Goal: Use online tool/utility: Utilize a website feature to perform a specific function

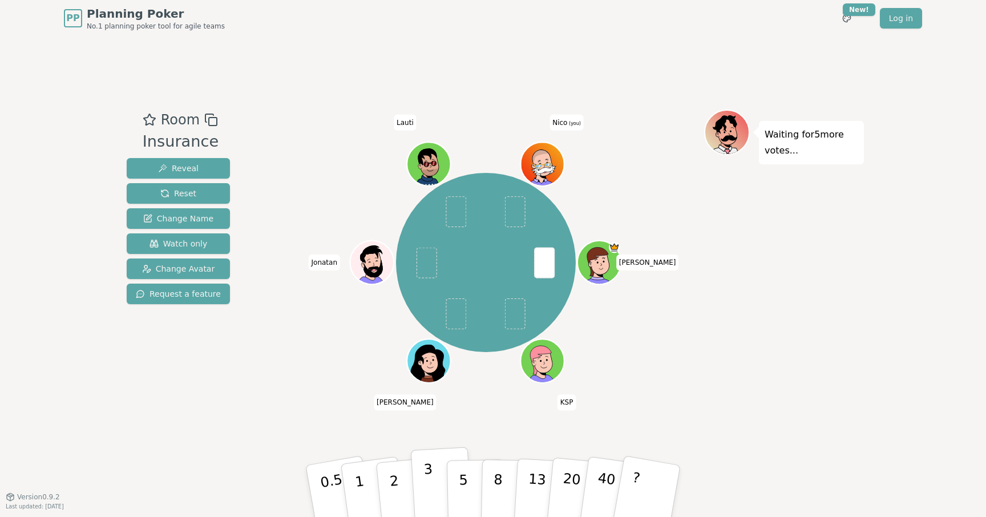
click at [426, 473] on p "3" at bounding box center [429, 492] width 13 height 62
click at [402, 497] on button "2" at bounding box center [407, 491] width 65 height 91
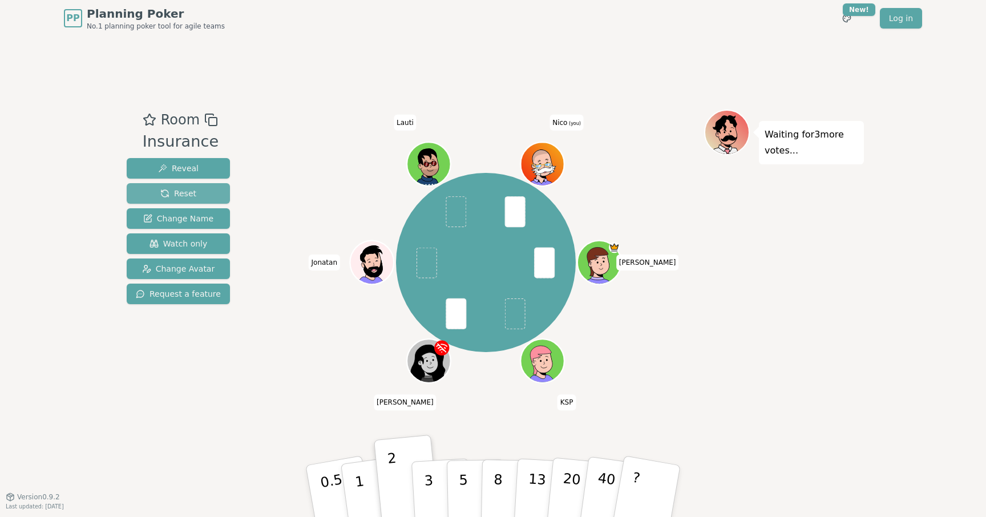
click at [183, 192] on span "Reset" at bounding box center [178, 193] width 36 height 11
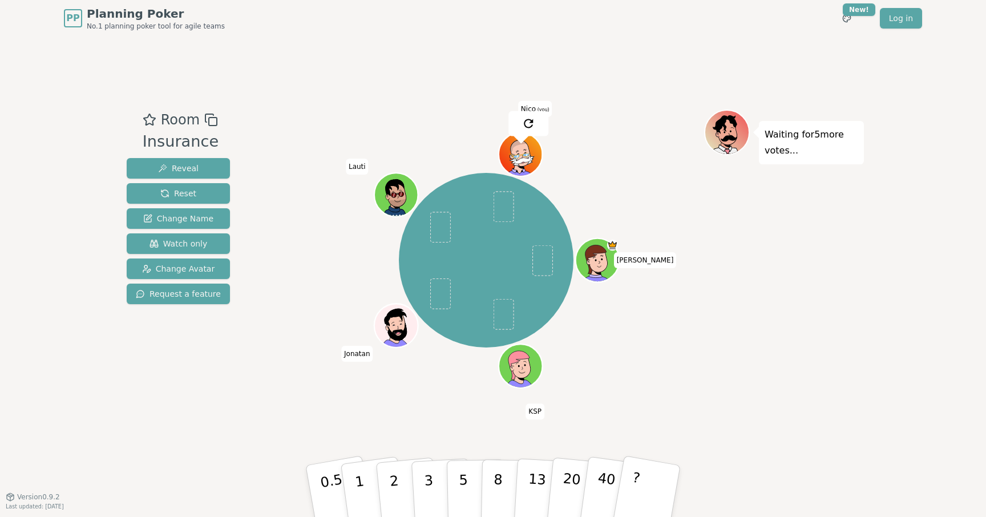
click at [329, 60] on div "Room Insurance Reveal Reset Change Name Watch only Change Avatar Request a feat…" at bounding box center [492, 267] width 741 height 460
click at [193, 269] on span "Change Avatar" at bounding box center [178, 268] width 73 height 11
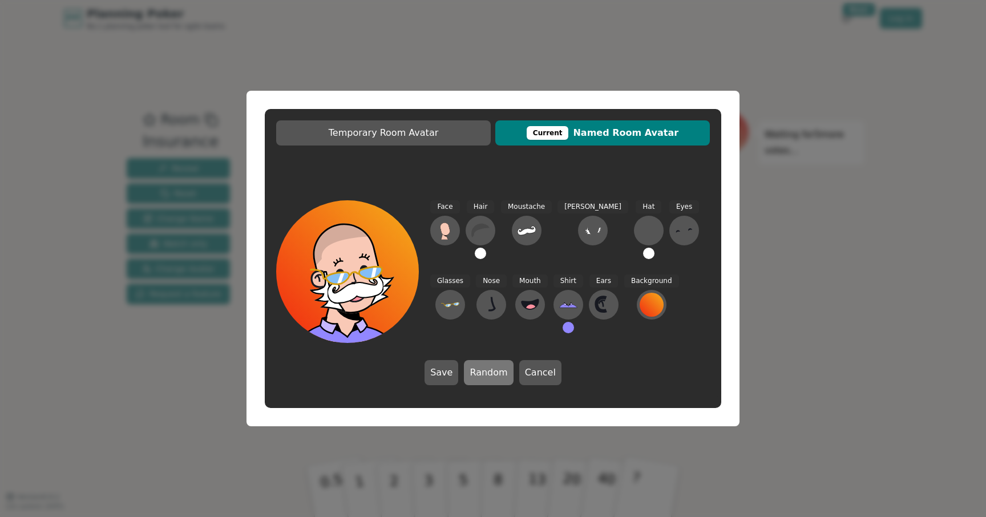
click at [492, 376] on button "Random" at bounding box center [488, 372] width 49 height 25
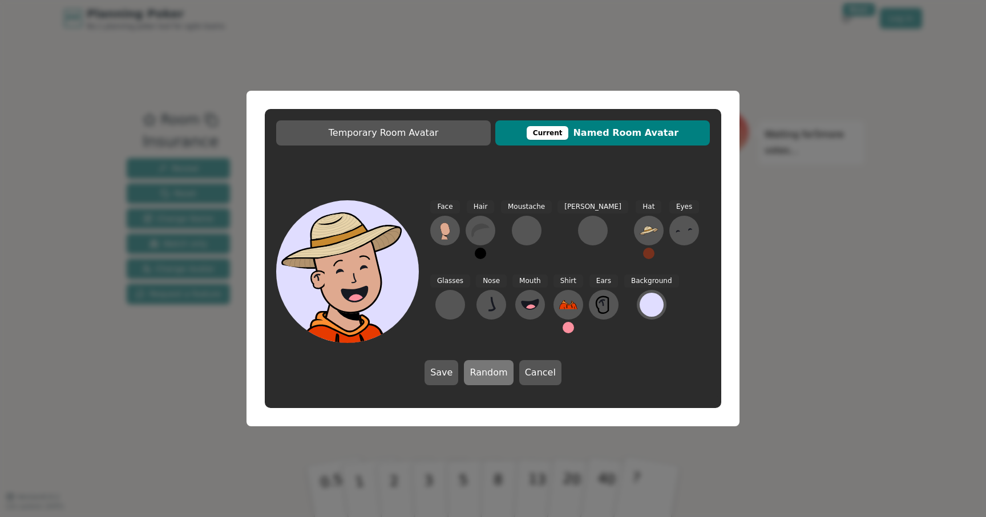
click at [492, 376] on button "Random" at bounding box center [488, 372] width 49 height 25
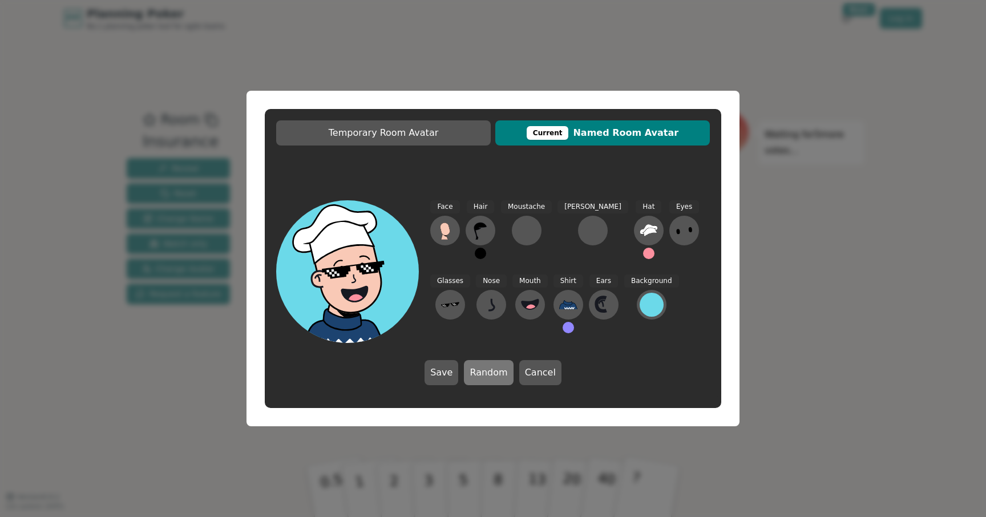
click at [492, 376] on button "Random" at bounding box center [488, 372] width 49 height 25
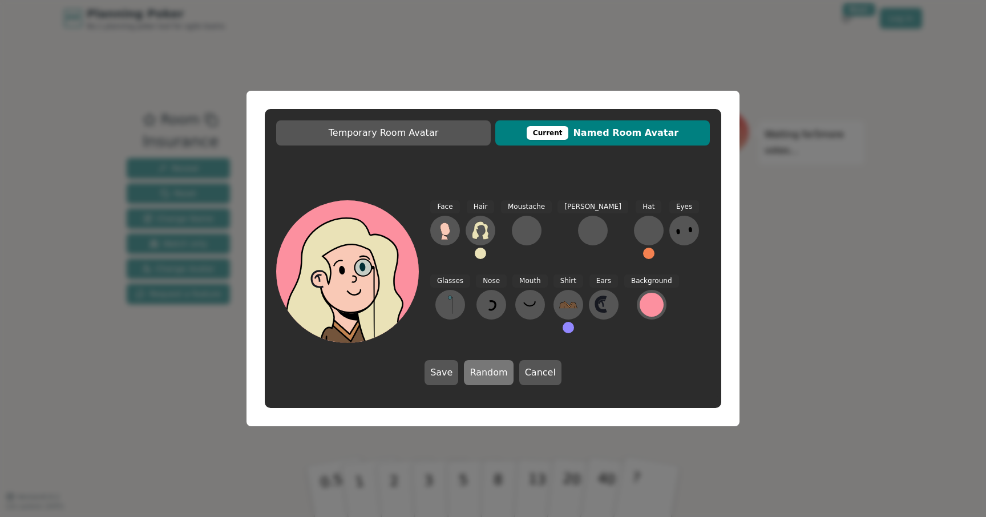
click at [492, 376] on button "Random" at bounding box center [488, 372] width 49 height 25
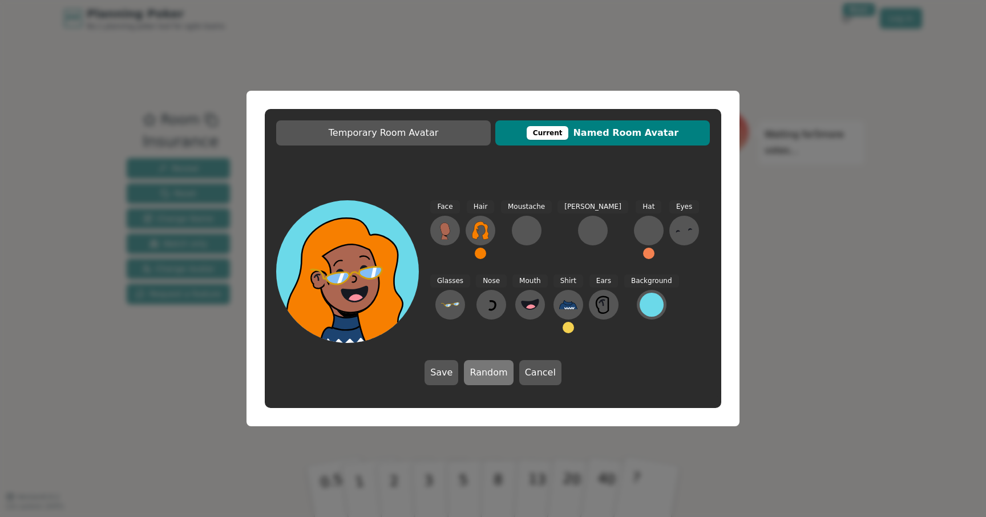
click at [492, 376] on button "Random" at bounding box center [488, 372] width 49 height 25
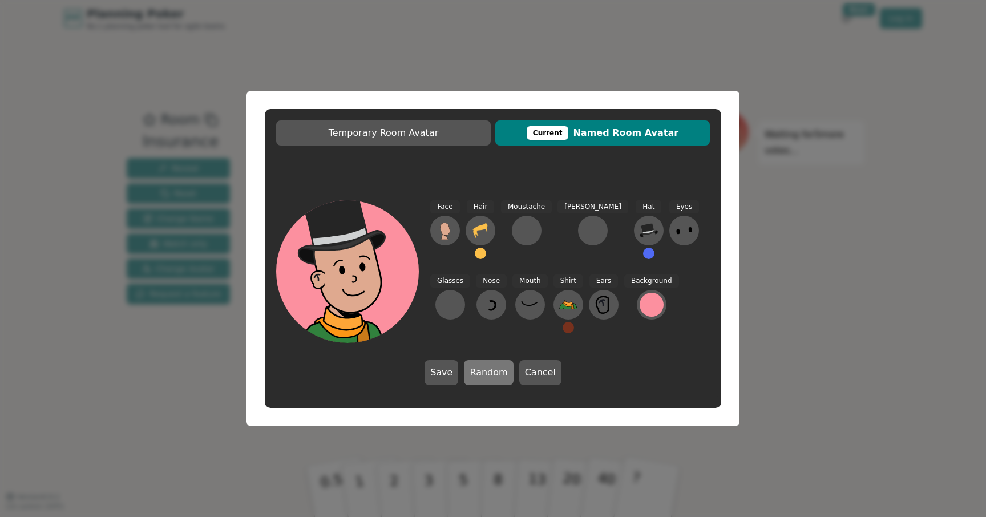
click at [492, 376] on button "Random" at bounding box center [488, 372] width 49 height 25
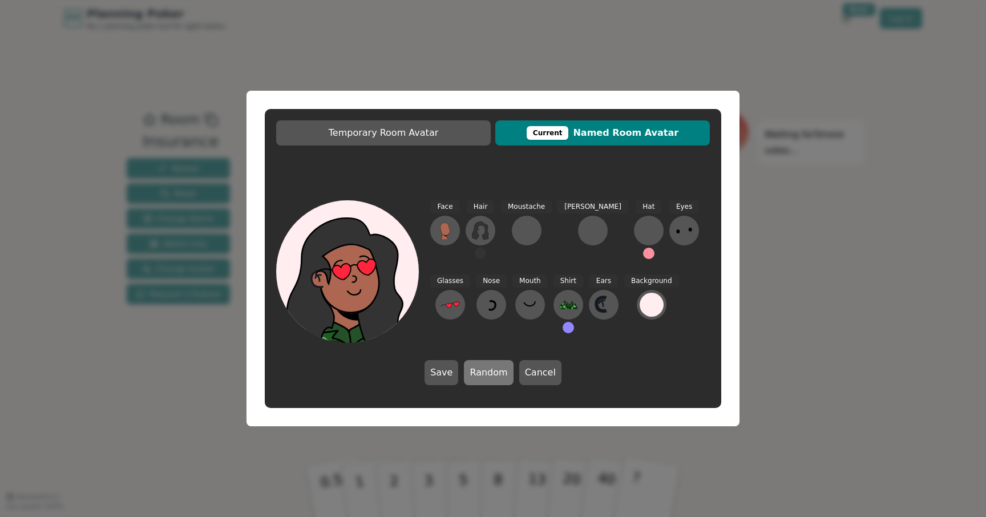
click at [492, 376] on button "Random" at bounding box center [488, 372] width 49 height 25
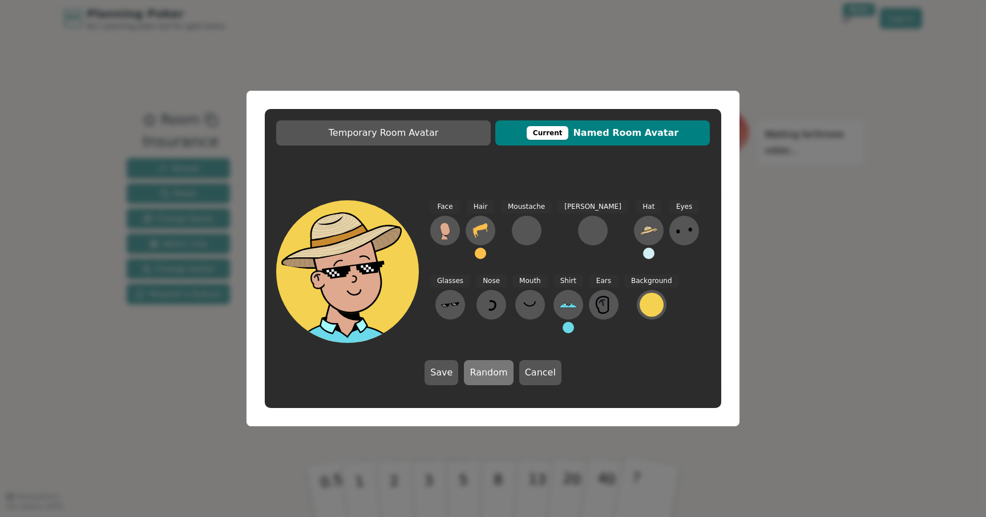
click at [492, 376] on button "Random" at bounding box center [488, 372] width 49 height 25
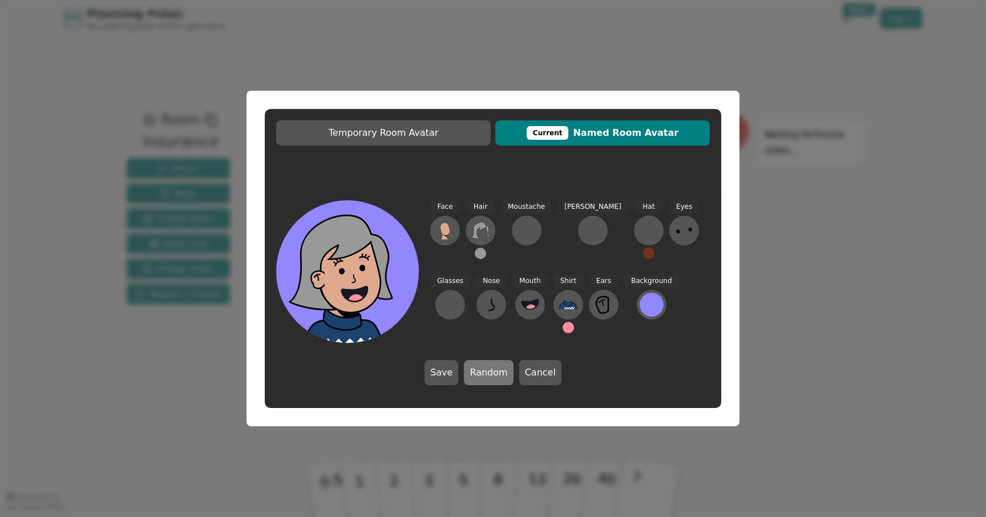
click at [492, 376] on button "Random" at bounding box center [488, 372] width 49 height 25
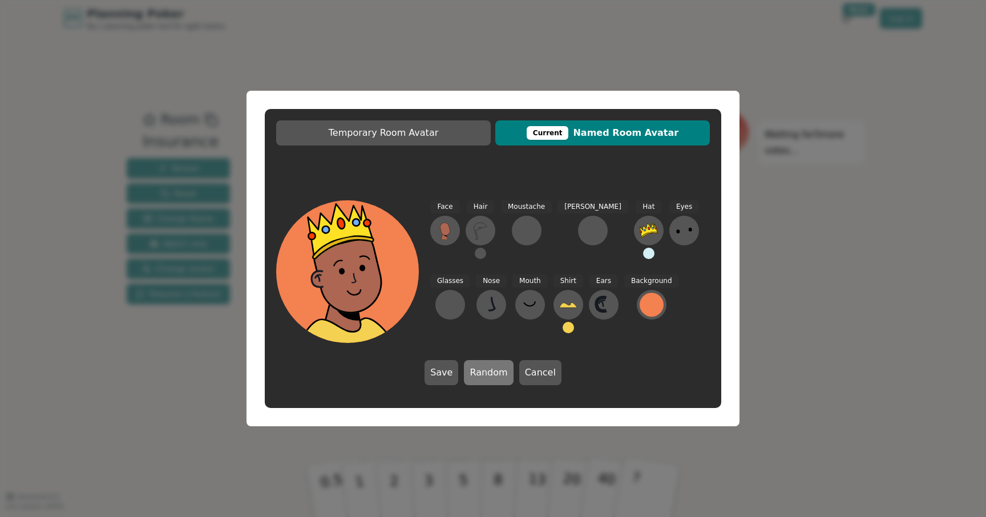
click at [492, 376] on button "Random" at bounding box center [488, 372] width 49 height 25
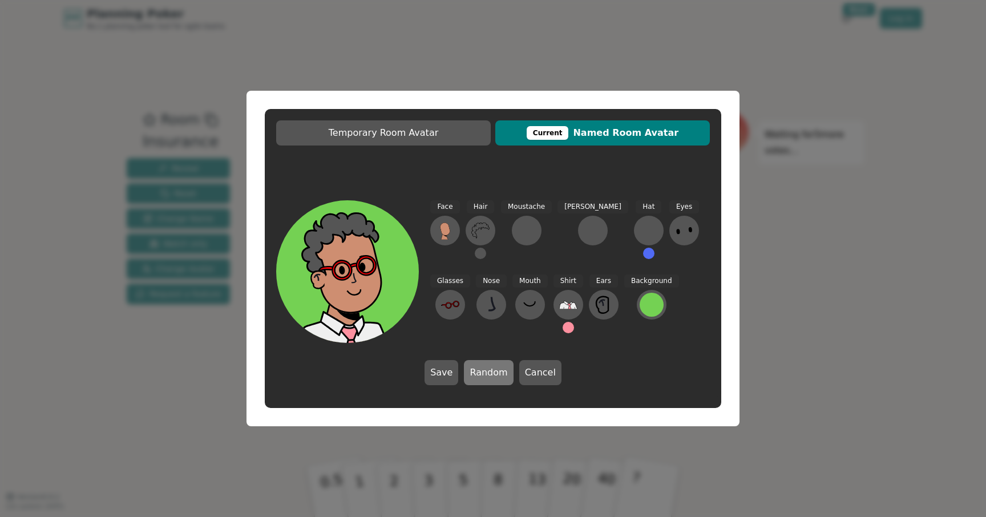
click at [492, 376] on button "Random" at bounding box center [488, 372] width 49 height 25
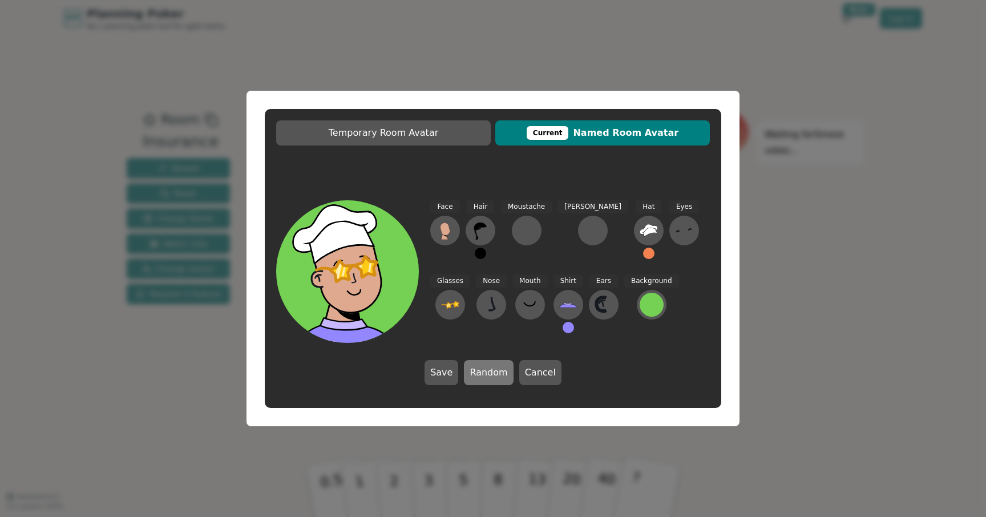
click at [492, 376] on button "Random" at bounding box center [488, 372] width 49 height 25
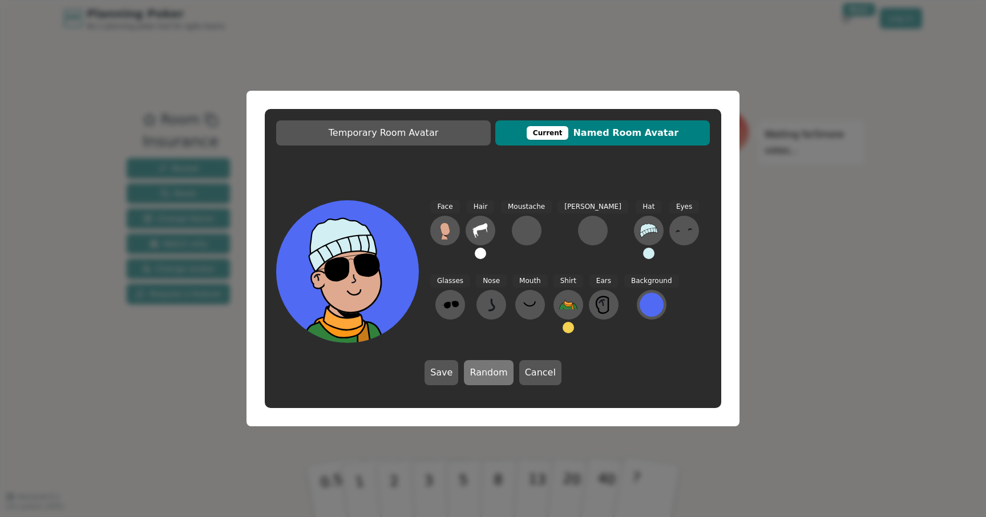
click at [492, 376] on button "Random" at bounding box center [488, 372] width 49 height 25
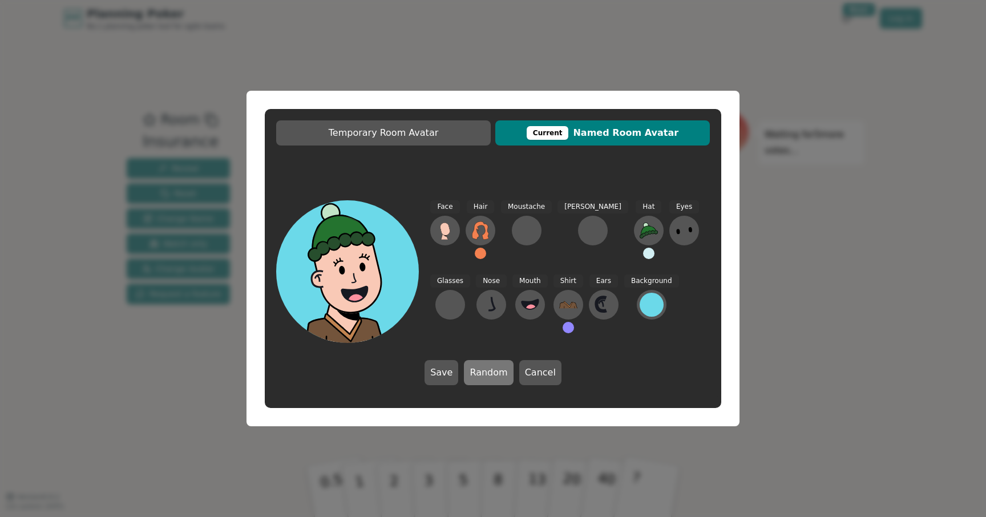
click at [492, 376] on button "Random" at bounding box center [488, 372] width 49 height 25
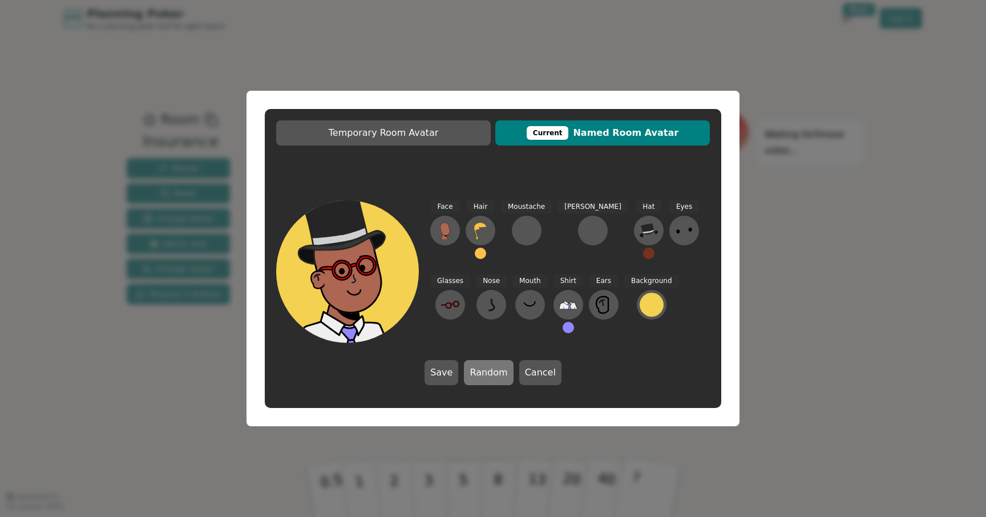
click at [492, 376] on button "Random" at bounding box center [488, 372] width 49 height 25
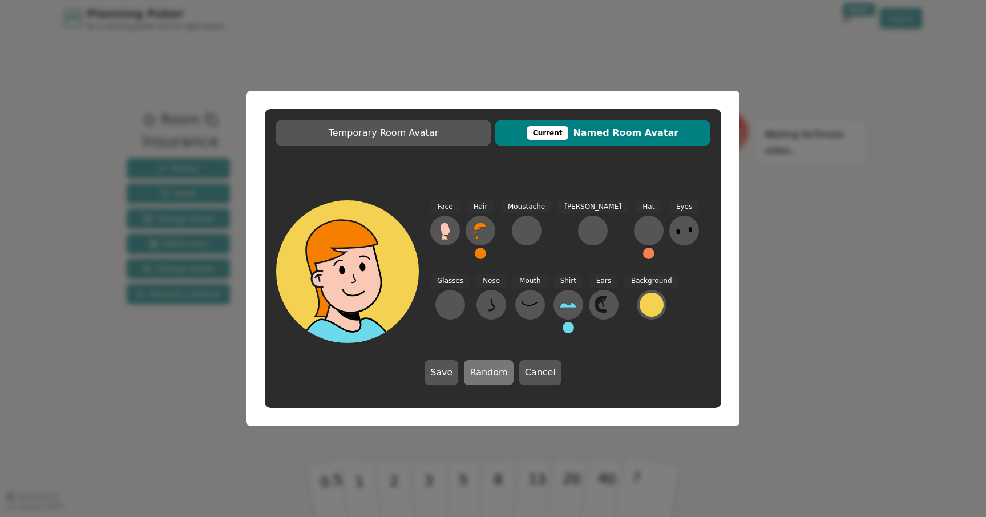
click at [492, 376] on button "Random" at bounding box center [488, 372] width 49 height 25
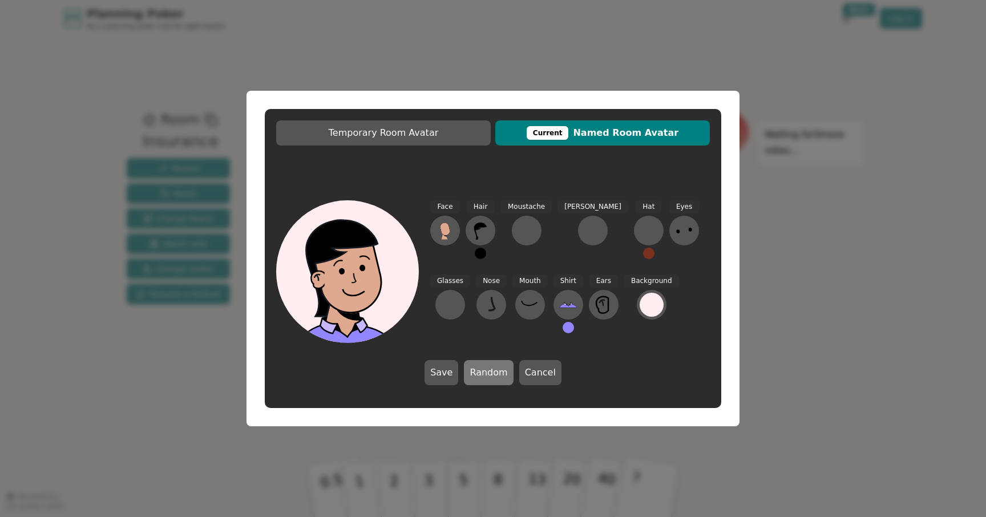
click at [492, 376] on button "Random" at bounding box center [488, 372] width 49 height 25
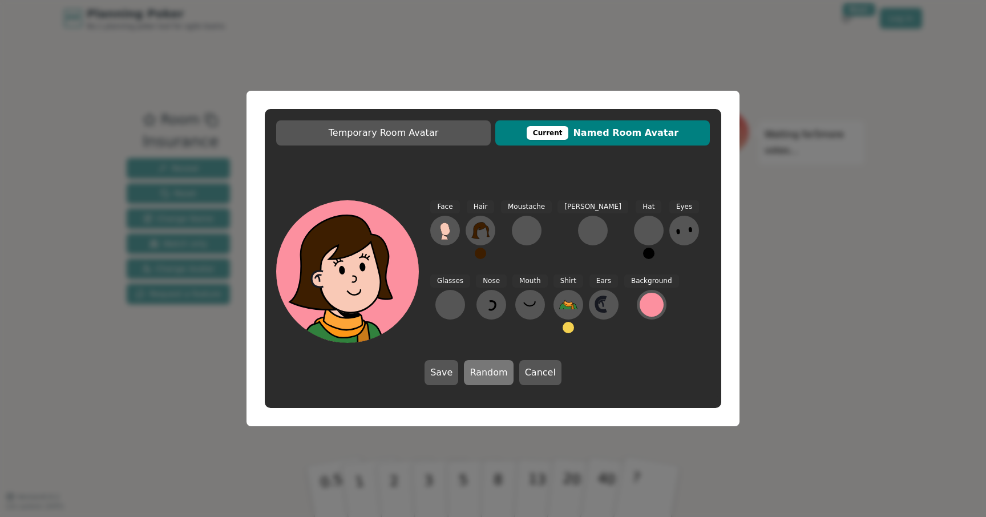
click at [492, 376] on button "Random" at bounding box center [488, 372] width 49 height 25
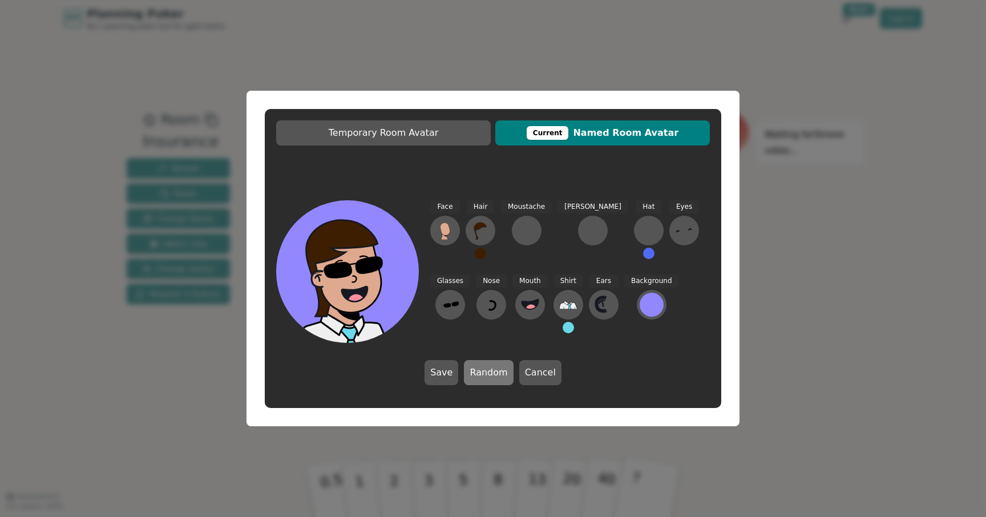
click at [492, 376] on button "Random" at bounding box center [488, 372] width 49 height 25
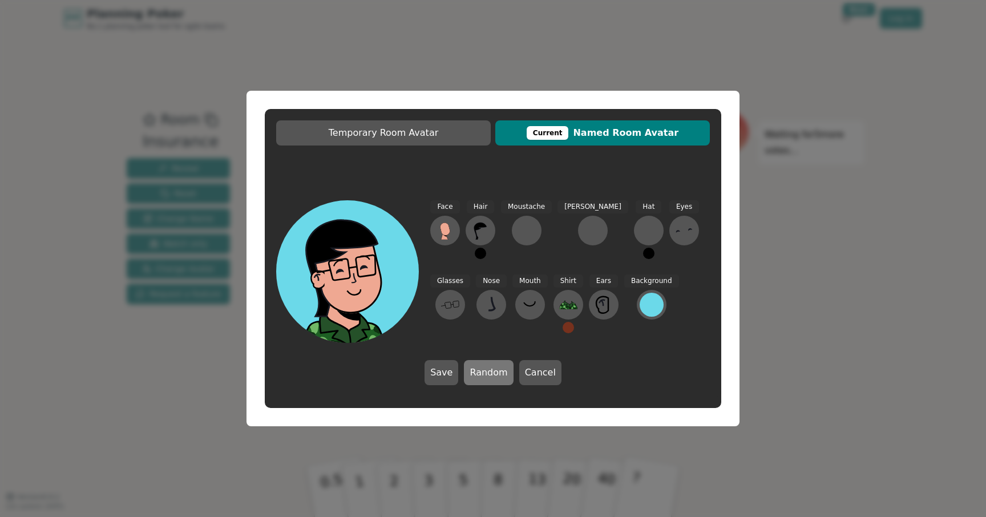
click at [492, 376] on button "Random" at bounding box center [488, 372] width 49 height 25
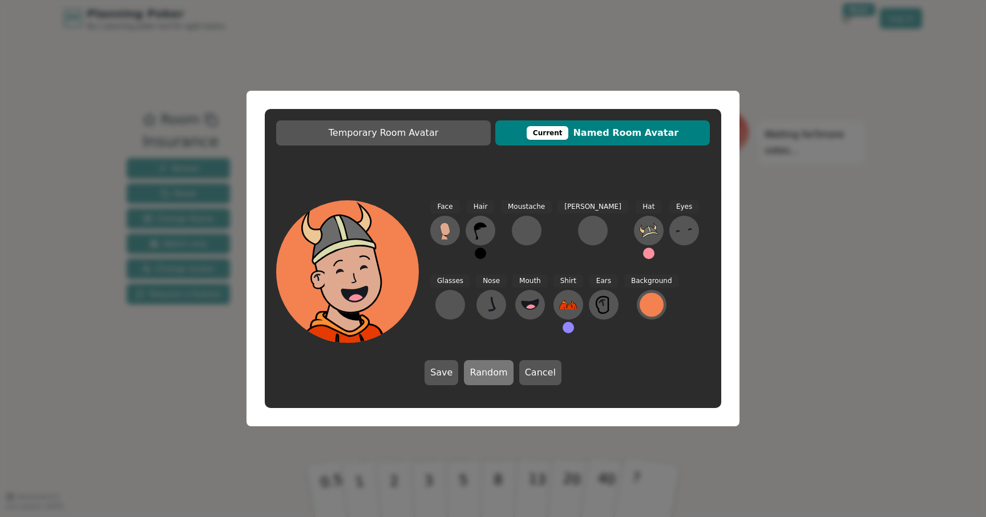
click at [492, 376] on button "Random" at bounding box center [488, 372] width 49 height 25
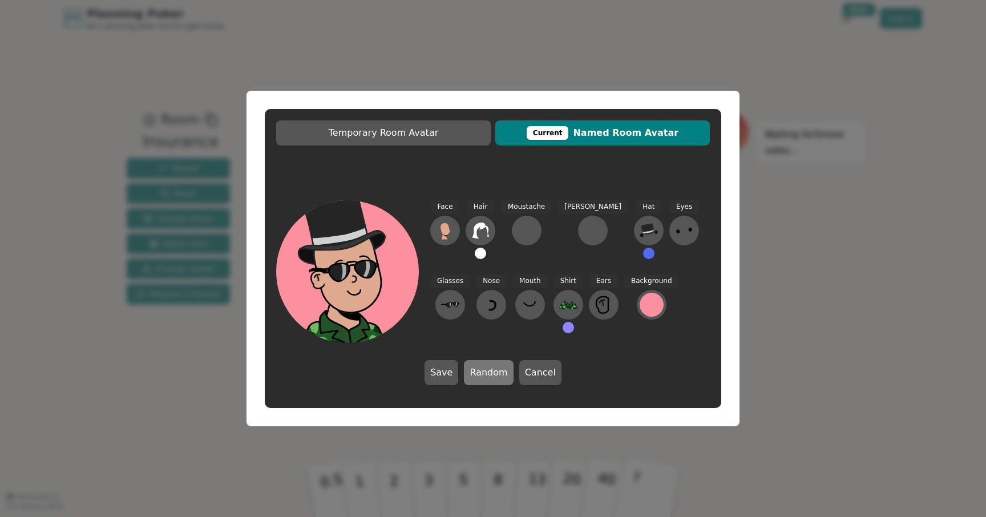
click at [492, 376] on button "Random" at bounding box center [488, 372] width 49 height 25
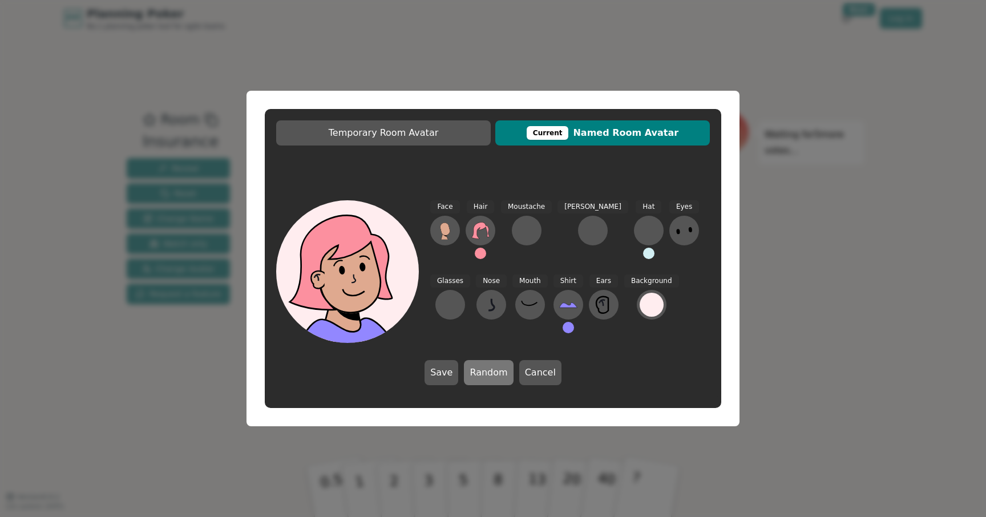
click at [492, 376] on button "Random" at bounding box center [488, 372] width 49 height 25
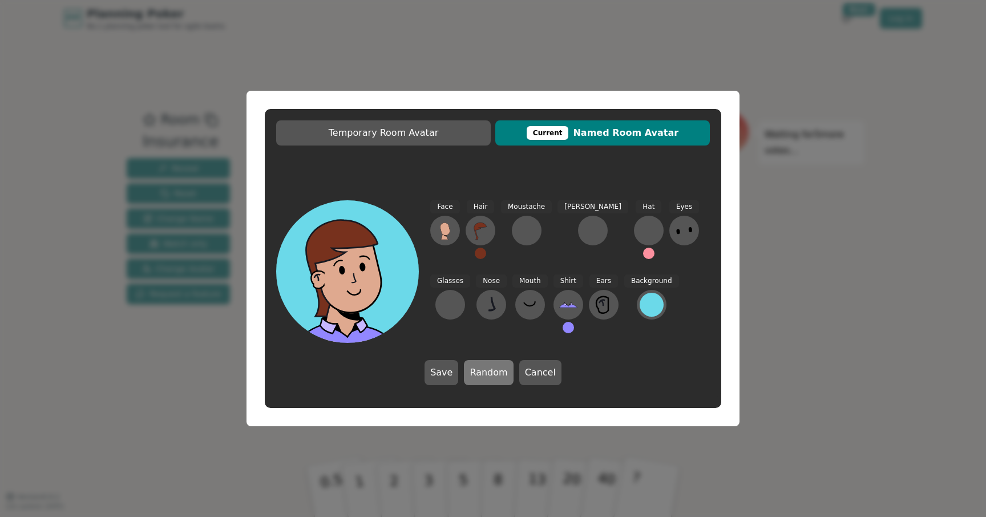
click at [492, 376] on button "Random" at bounding box center [488, 372] width 49 height 25
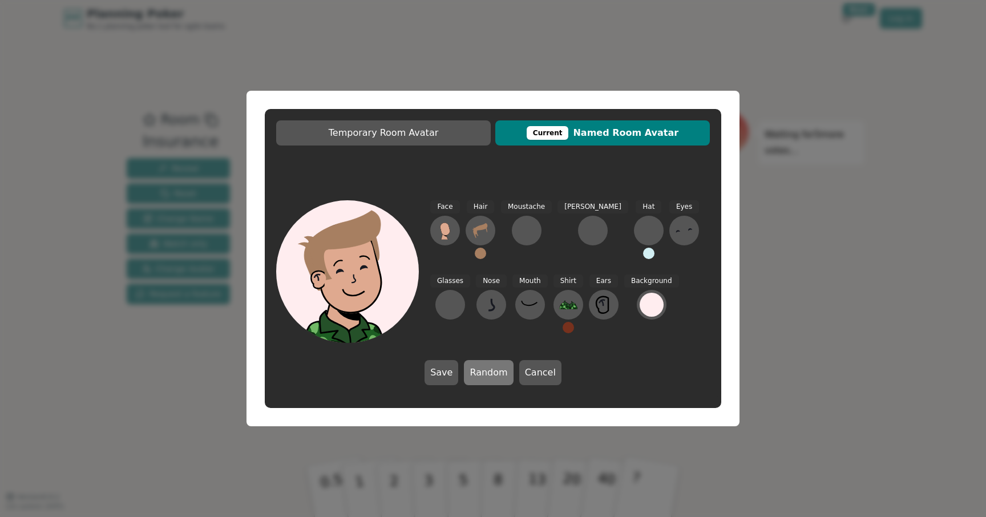
click at [492, 376] on button "Random" at bounding box center [488, 372] width 49 height 25
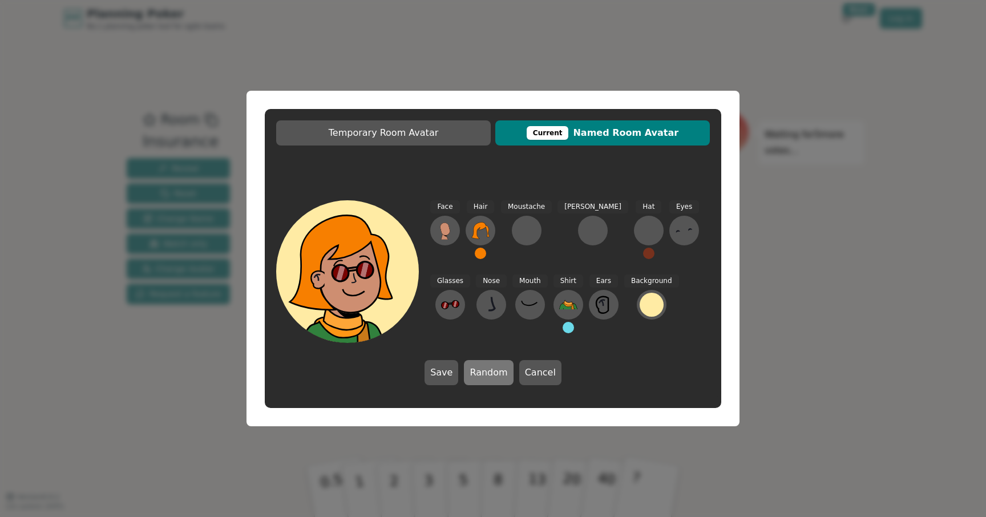
click at [492, 376] on button "Random" at bounding box center [488, 372] width 49 height 25
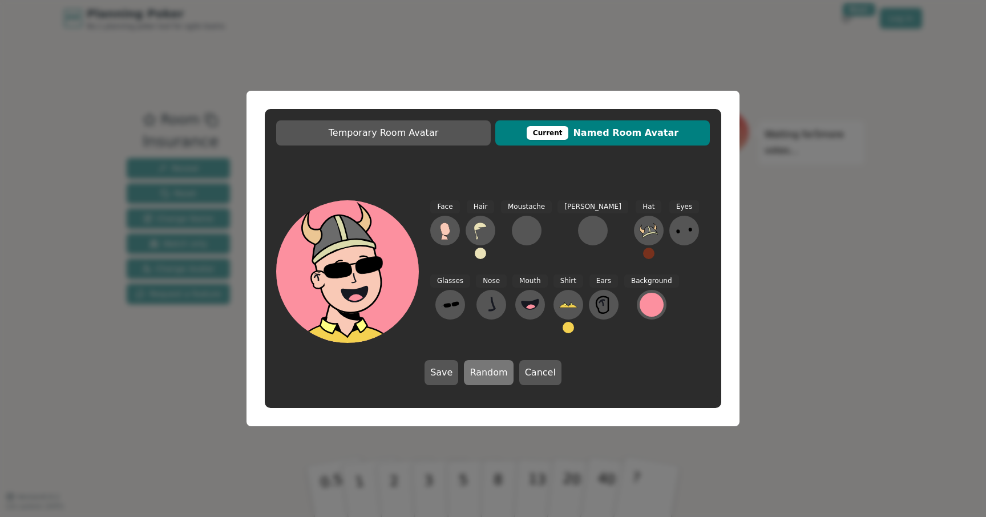
click at [492, 376] on button "Random" at bounding box center [488, 372] width 49 height 25
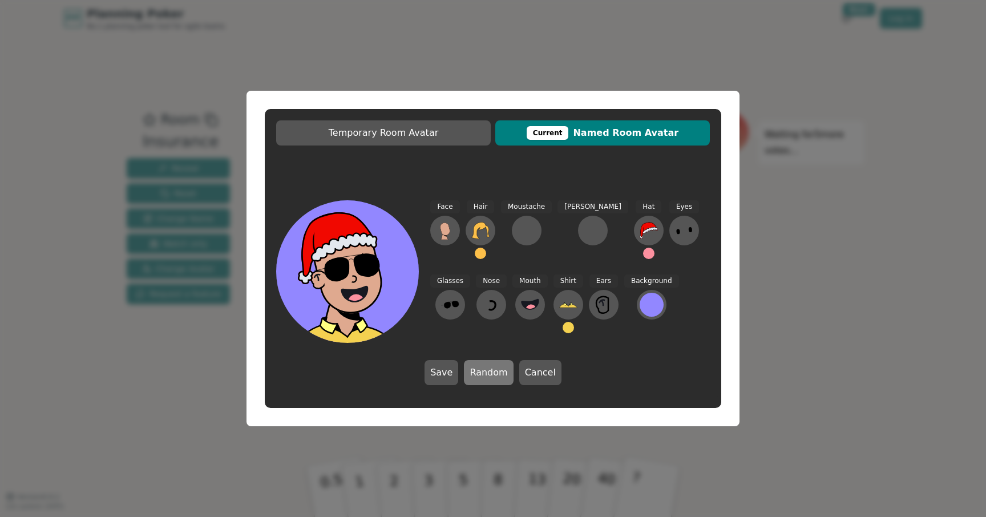
click at [492, 376] on button "Random" at bounding box center [488, 372] width 49 height 25
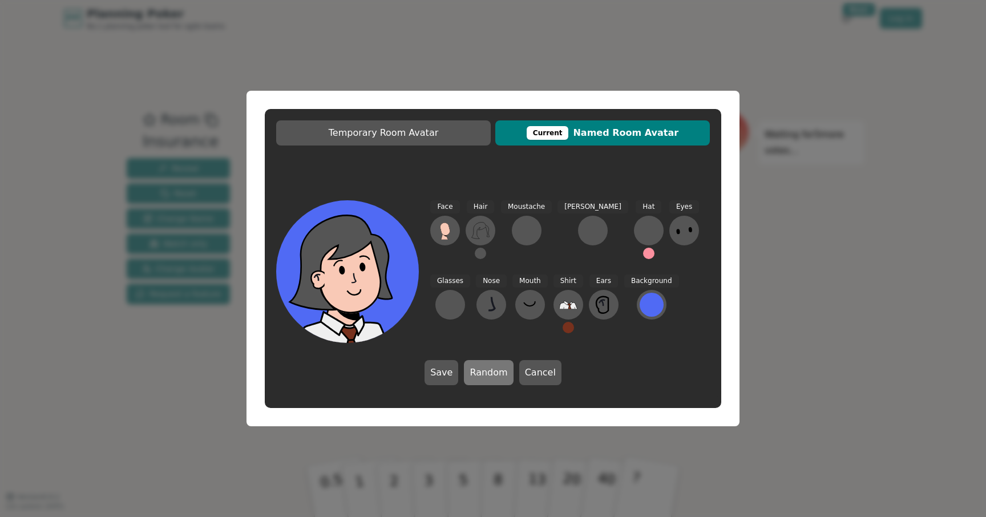
click at [492, 376] on button "Random" at bounding box center [488, 372] width 49 height 25
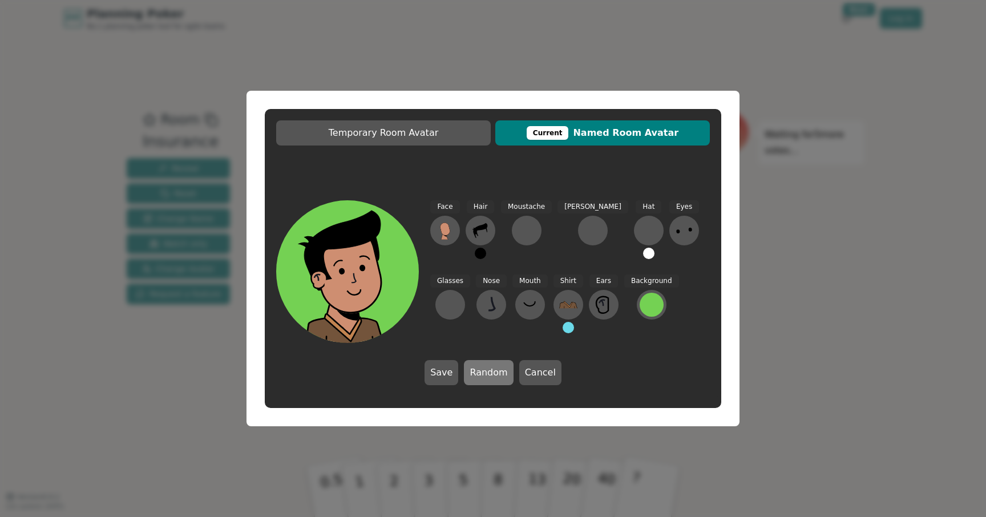
click at [492, 376] on button "Random" at bounding box center [488, 372] width 49 height 25
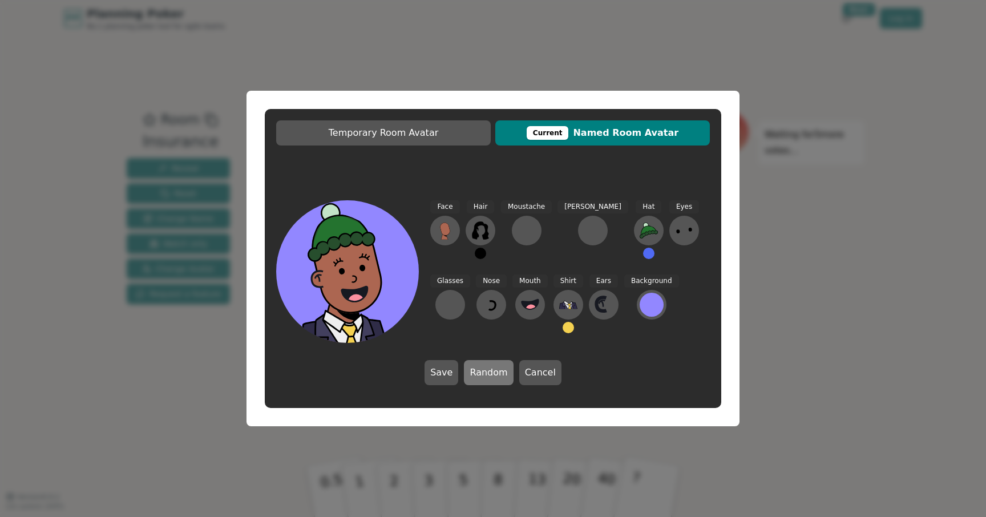
click at [492, 376] on button "Random" at bounding box center [488, 372] width 49 height 25
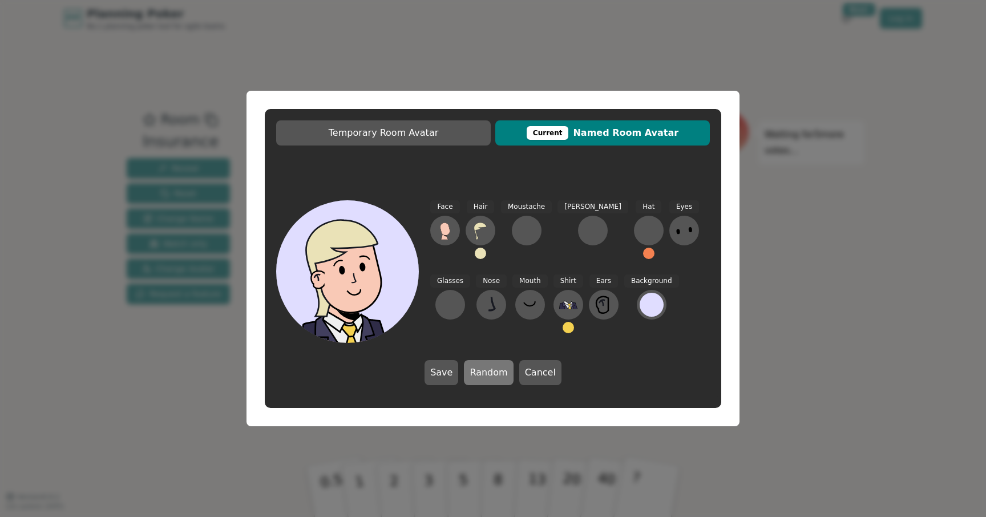
click at [492, 376] on button "Random" at bounding box center [488, 372] width 49 height 25
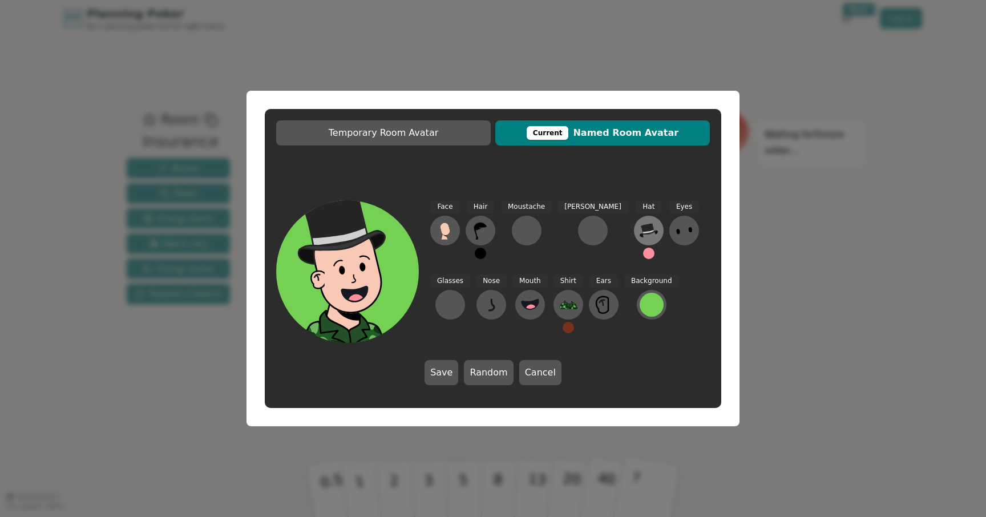
click at [654, 231] on icon at bounding box center [655, 232] width 3 height 3
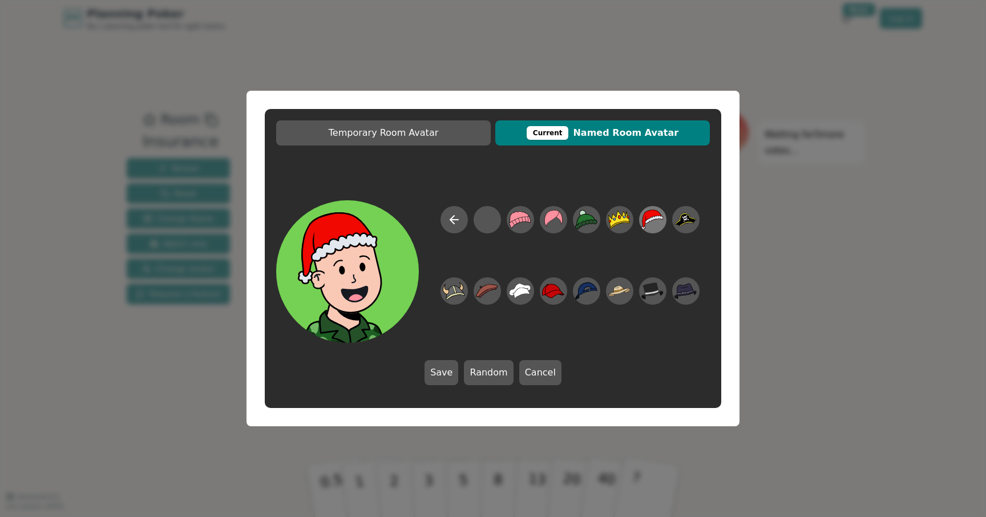
click at [650, 225] on icon at bounding box center [652, 220] width 22 height 26
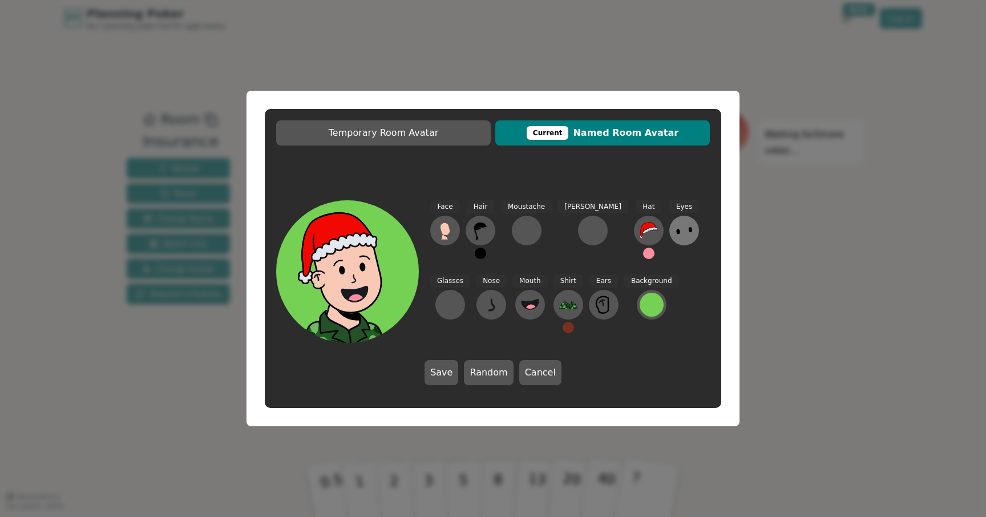
click at [675, 236] on icon at bounding box center [684, 230] width 18 height 18
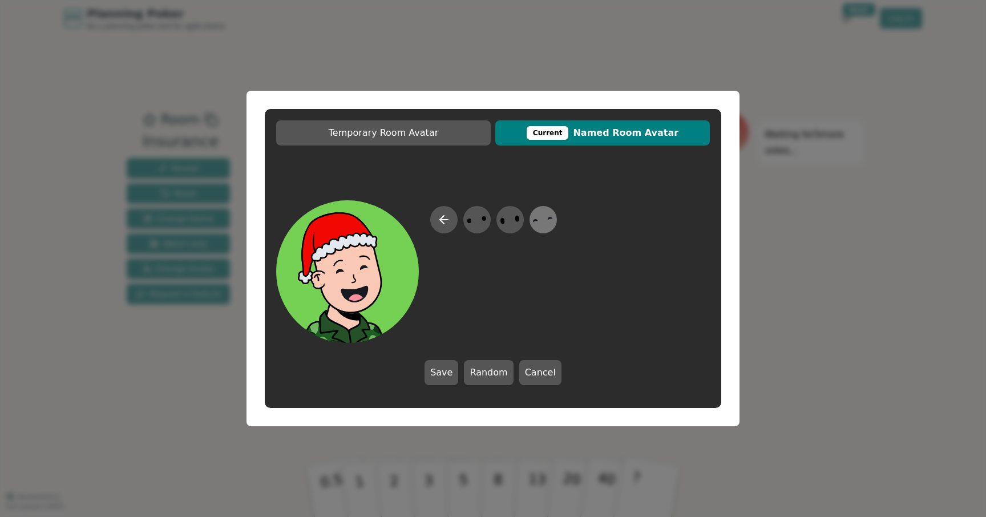
click at [552, 224] on icon at bounding box center [543, 220] width 22 height 26
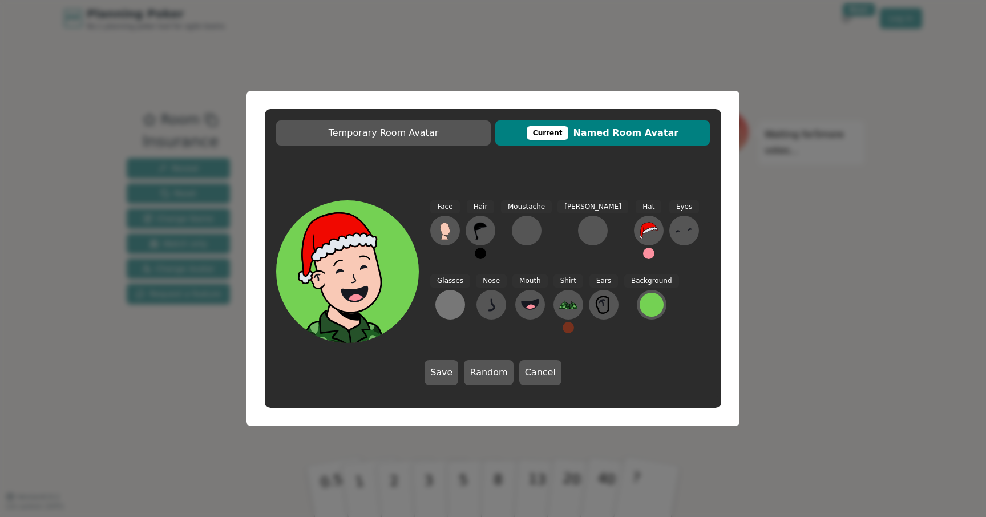
click at [465, 290] on button at bounding box center [450, 305] width 30 height 30
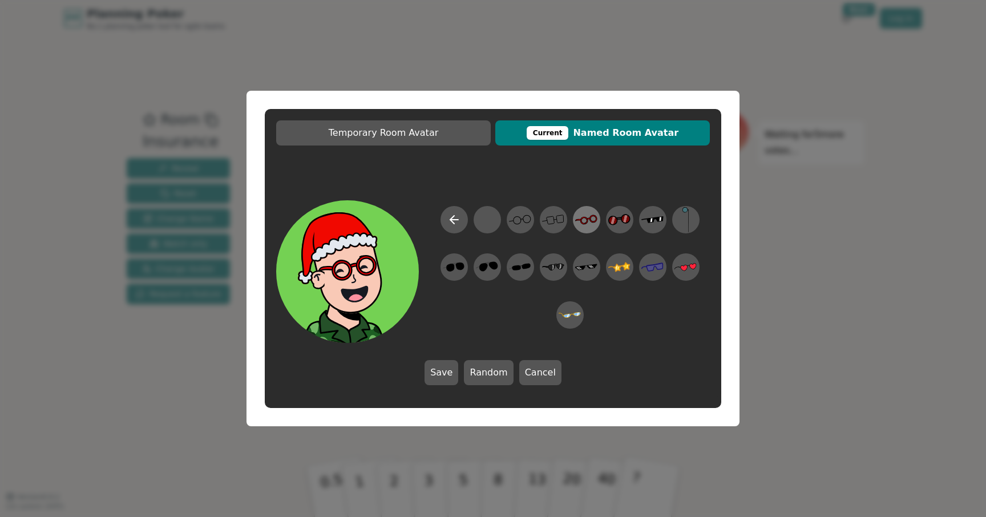
click at [598, 218] on div at bounding box center [586, 219] width 32 height 37
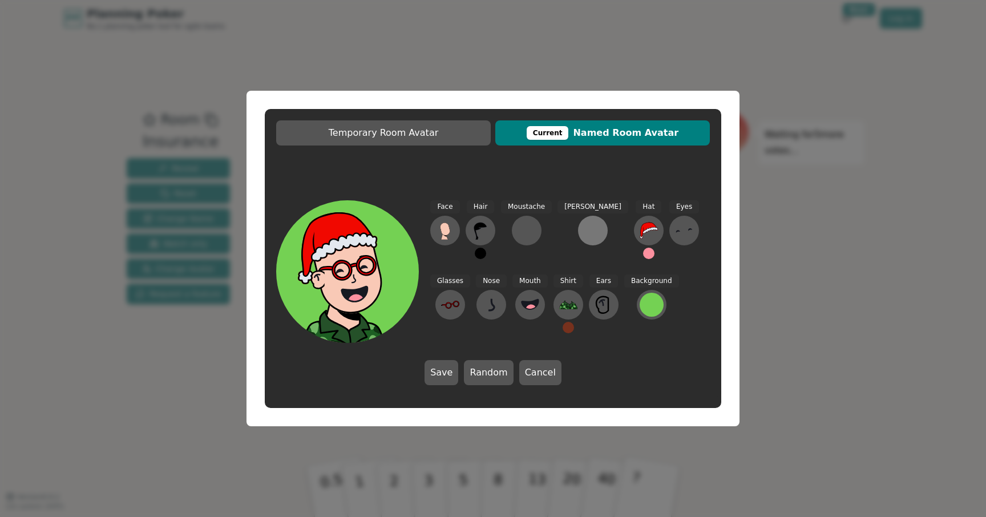
click at [583, 231] on div at bounding box center [592, 230] width 18 height 18
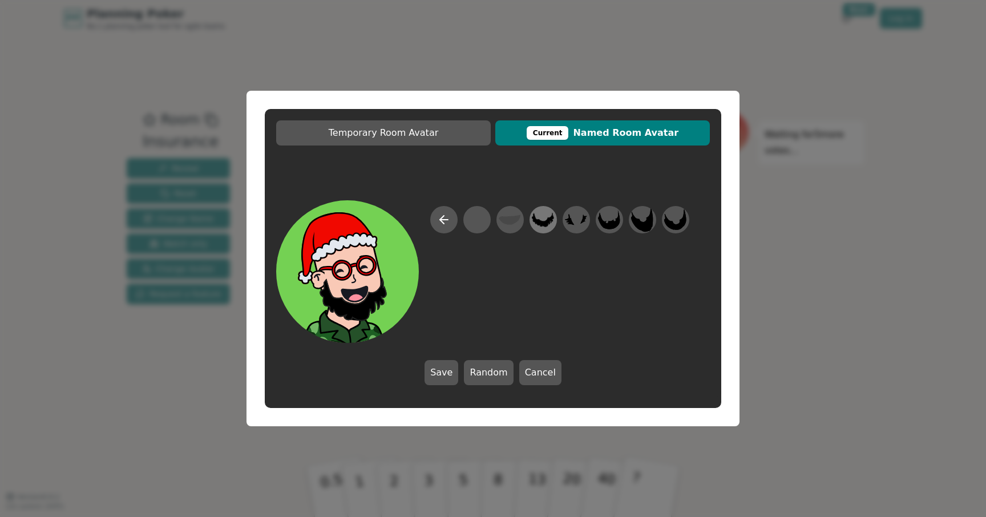
click at [553, 229] on icon at bounding box center [543, 220] width 22 height 26
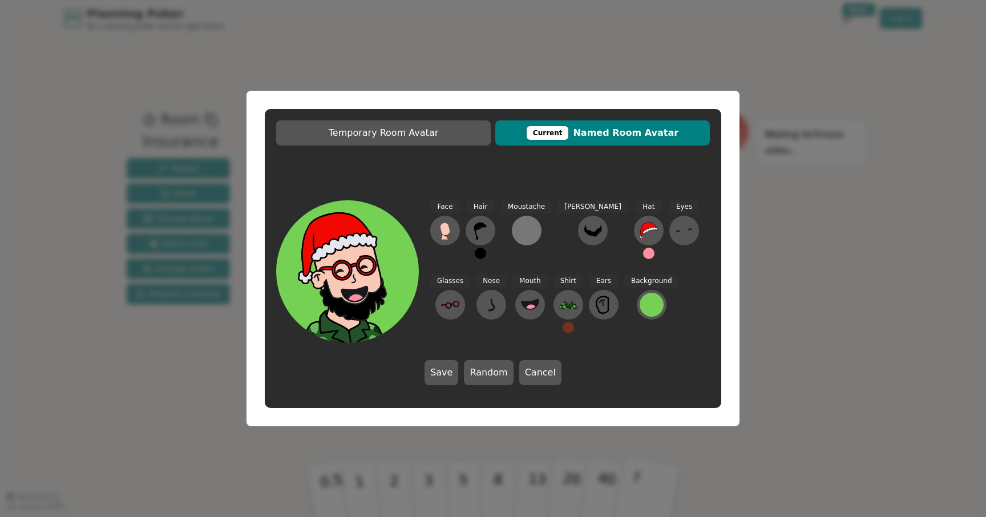
click at [530, 233] on div at bounding box center [526, 230] width 18 height 18
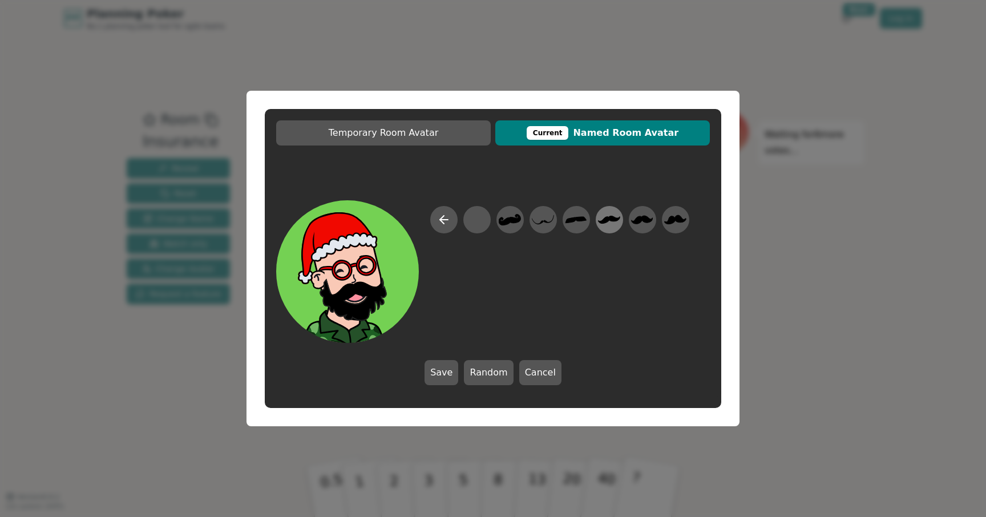
click at [606, 212] on icon at bounding box center [609, 220] width 22 height 26
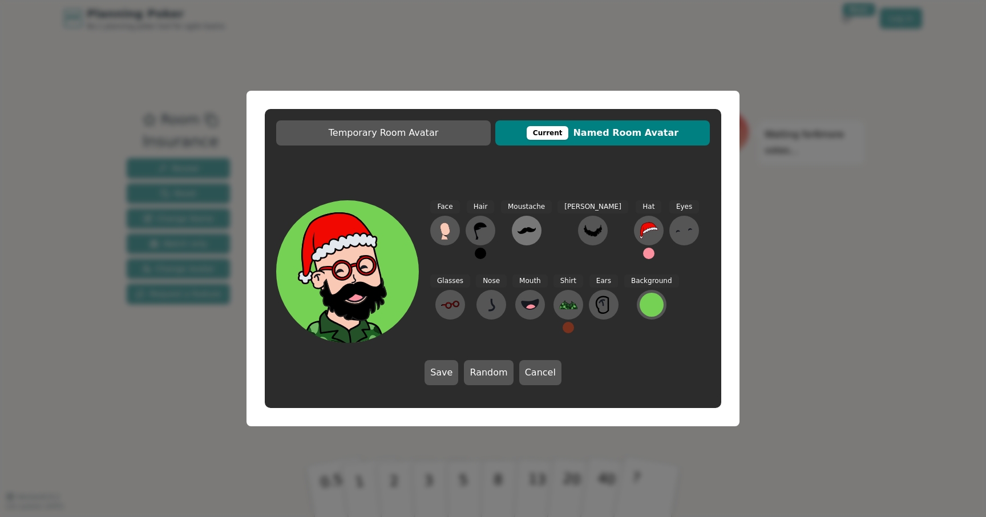
click at [524, 226] on icon at bounding box center [526, 230] width 18 height 18
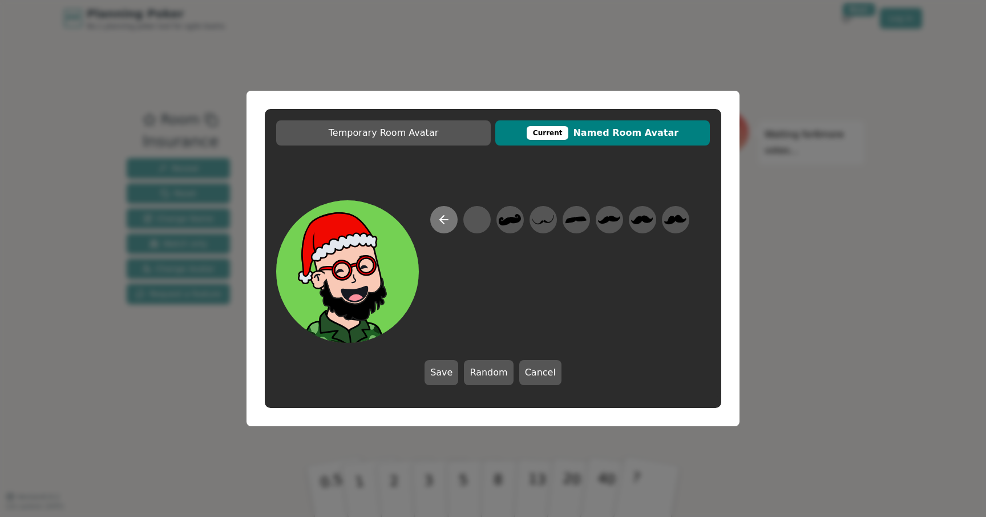
click at [437, 218] on icon at bounding box center [444, 220] width 14 height 14
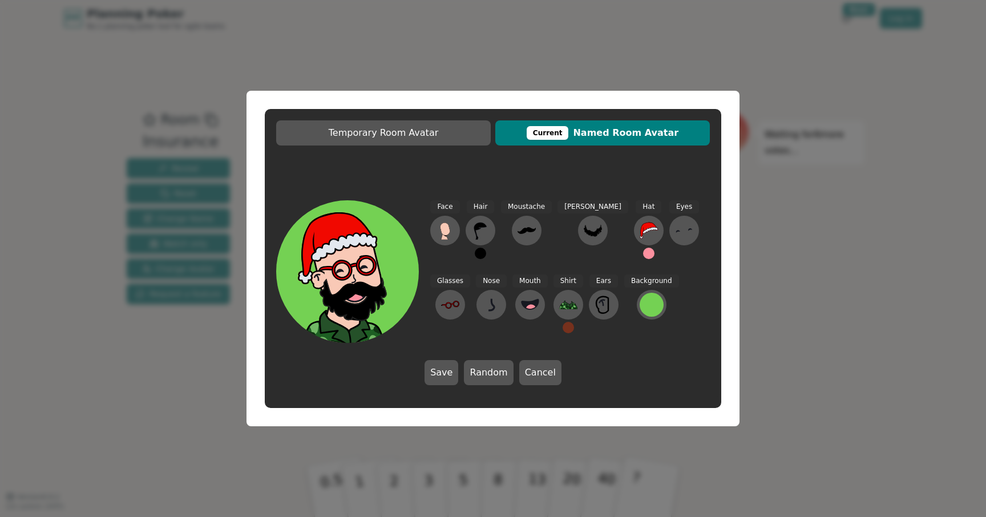
click at [478, 252] on button at bounding box center [480, 253] width 11 height 11
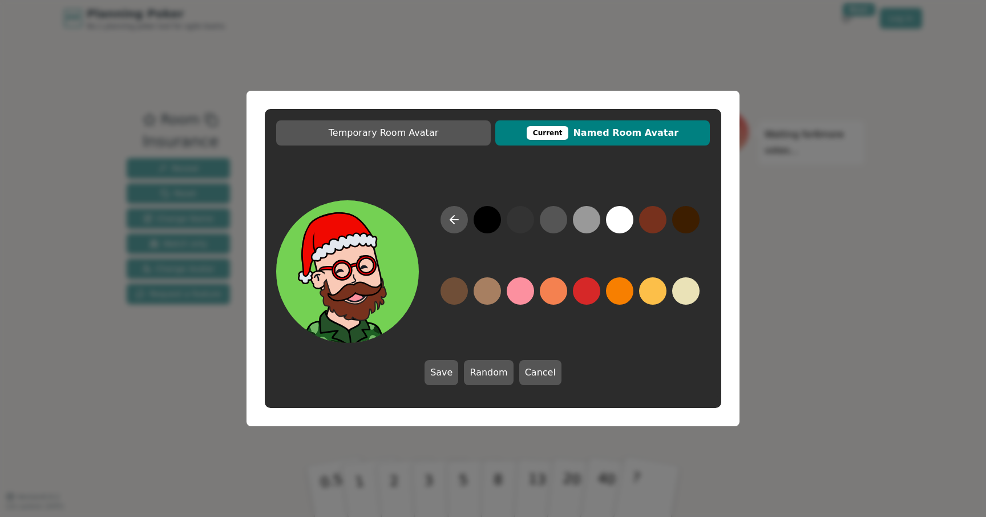
click at [622, 220] on button at bounding box center [619, 219] width 27 height 27
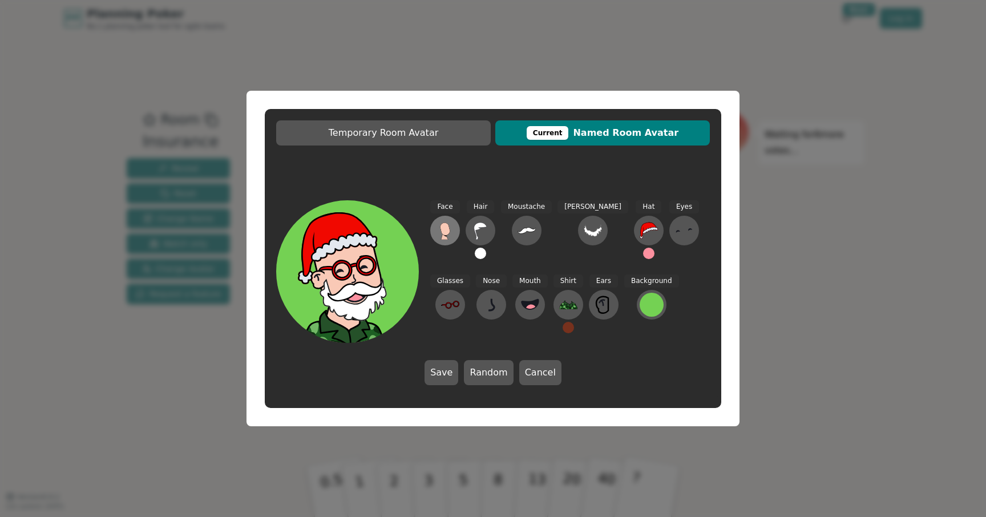
click at [440, 240] on button at bounding box center [445, 231] width 30 height 30
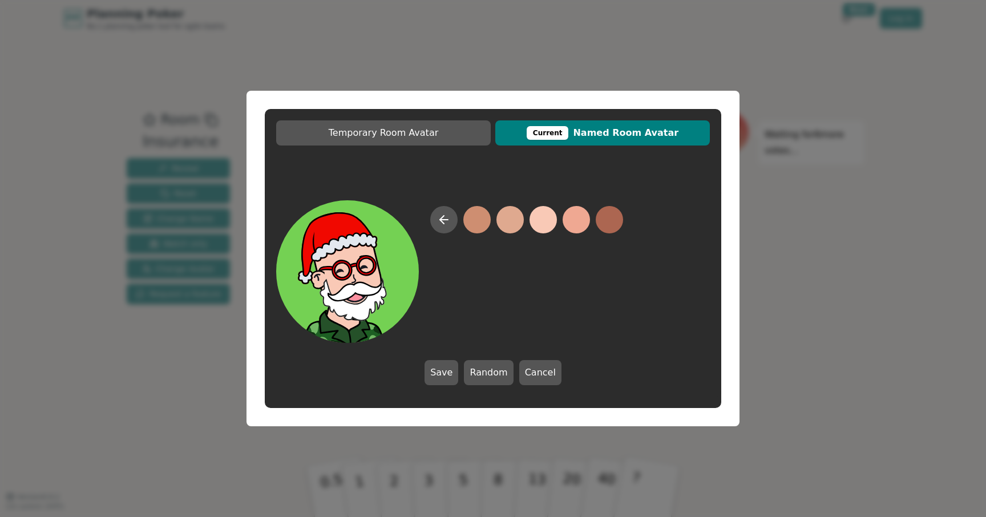
click at [542, 217] on button at bounding box center [542, 219] width 27 height 27
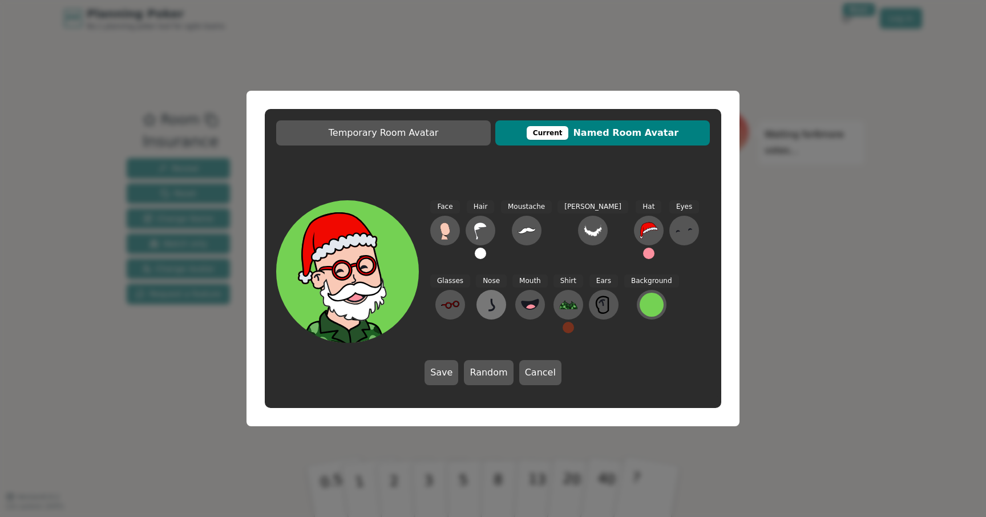
click at [482, 303] on icon at bounding box center [491, 304] width 18 height 18
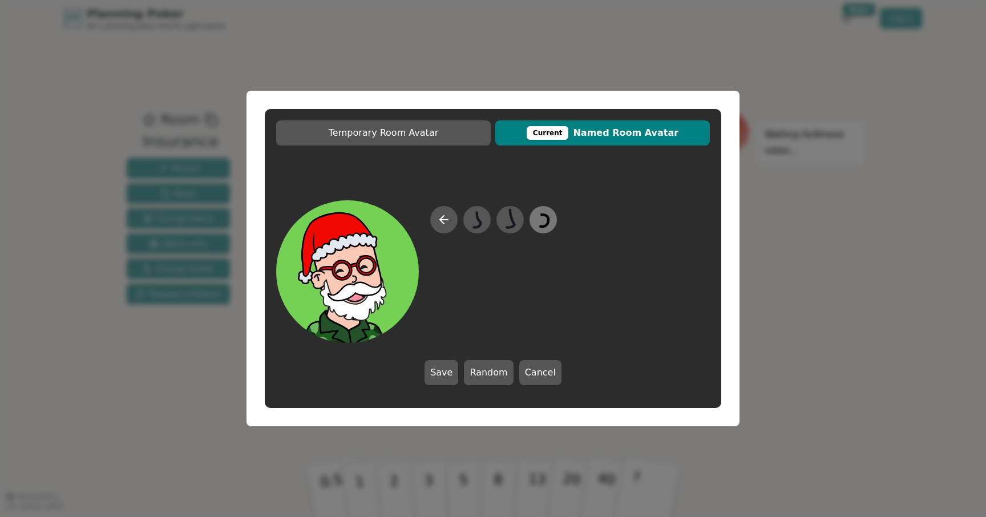
click at [544, 224] on icon at bounding box center [543, 220] width 22 height 26
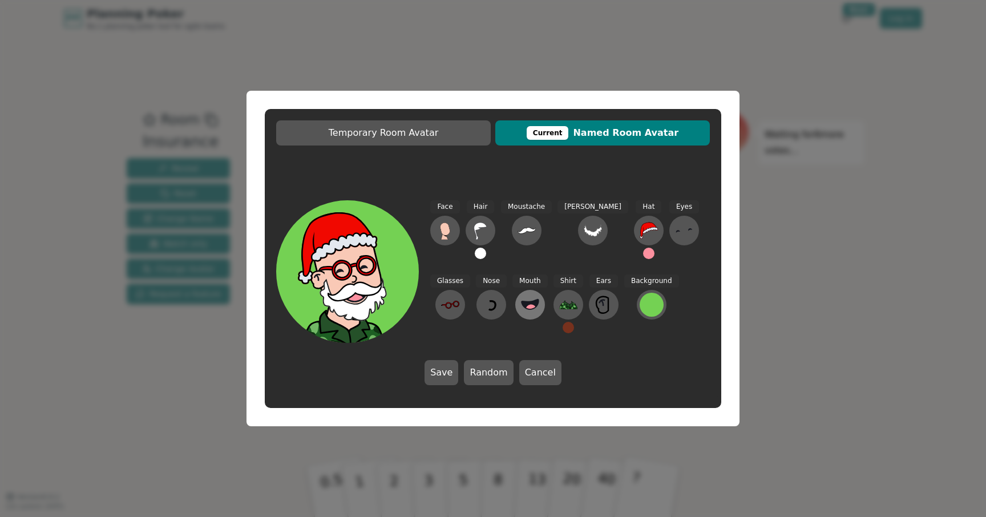
click at [525, 308] on circle at bounding box center [531, 309] width 12 height 12
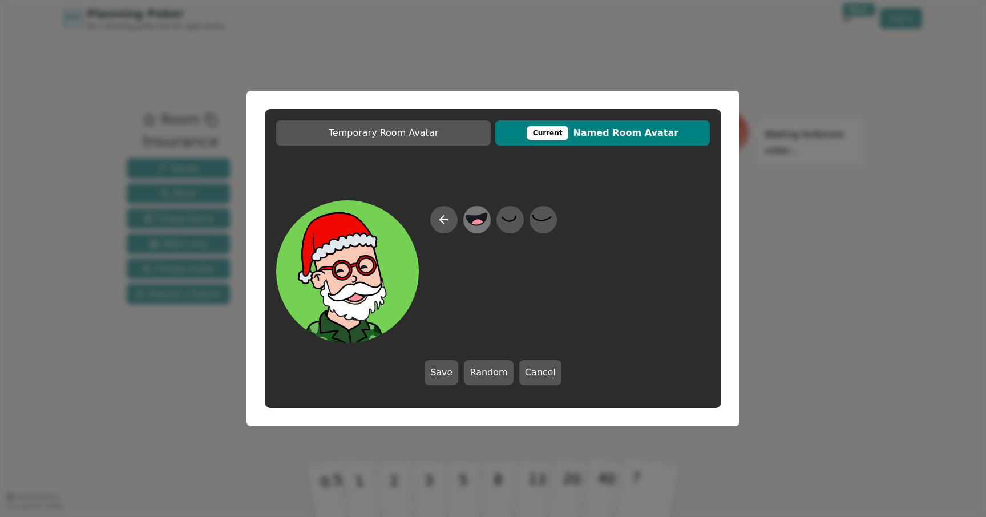
click at [468, 223] on icon at bounding box center [476, 220] width 22 height 26
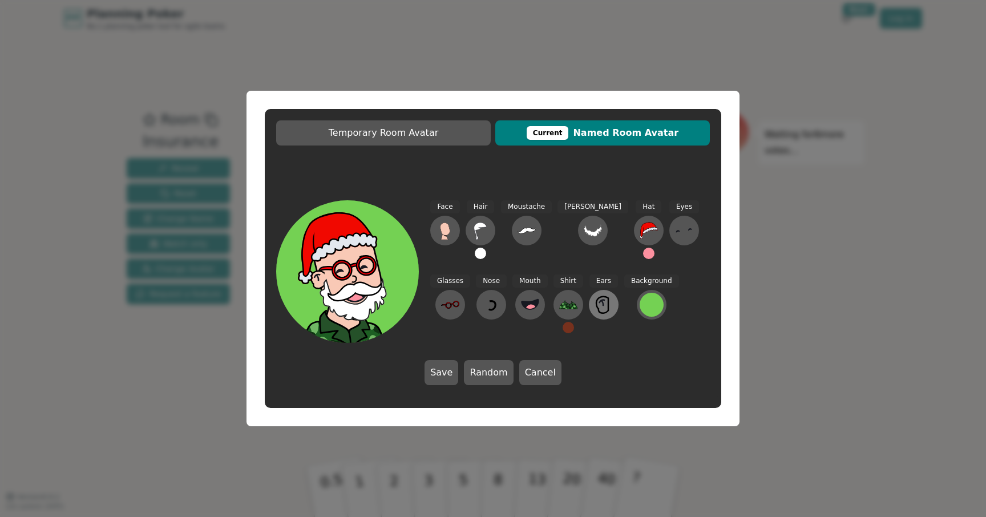
click at [594, 306] on icon at bounding box center [603, 304] width 18 height 18
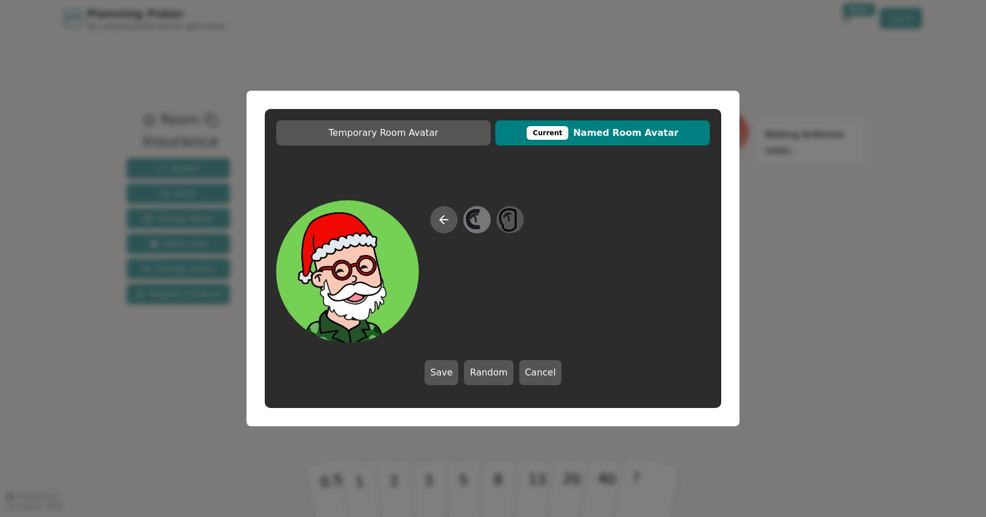
click at [465, 221] on icon at bounding box center [476, 220] width 22 height 26
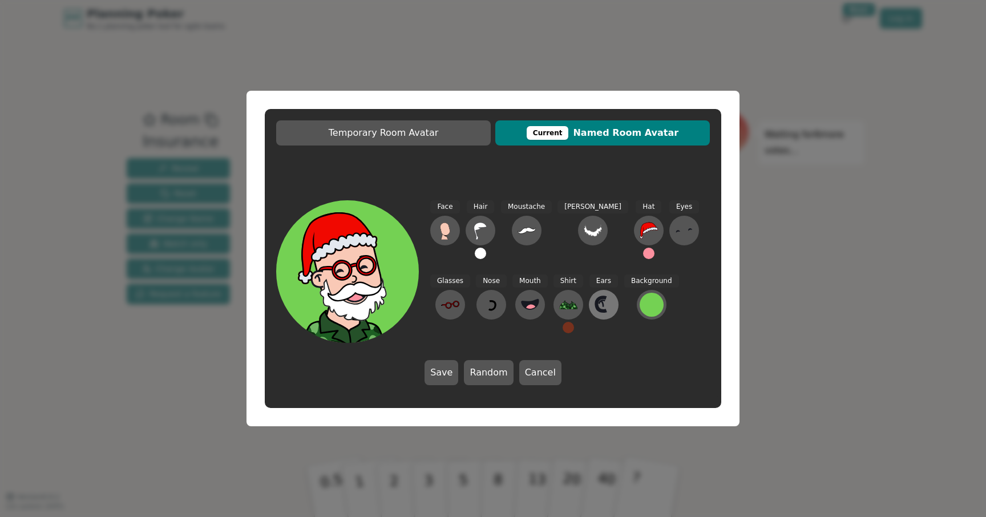
click at [594, 305] on icon at bounding box center [603, 304] width 18 height 18
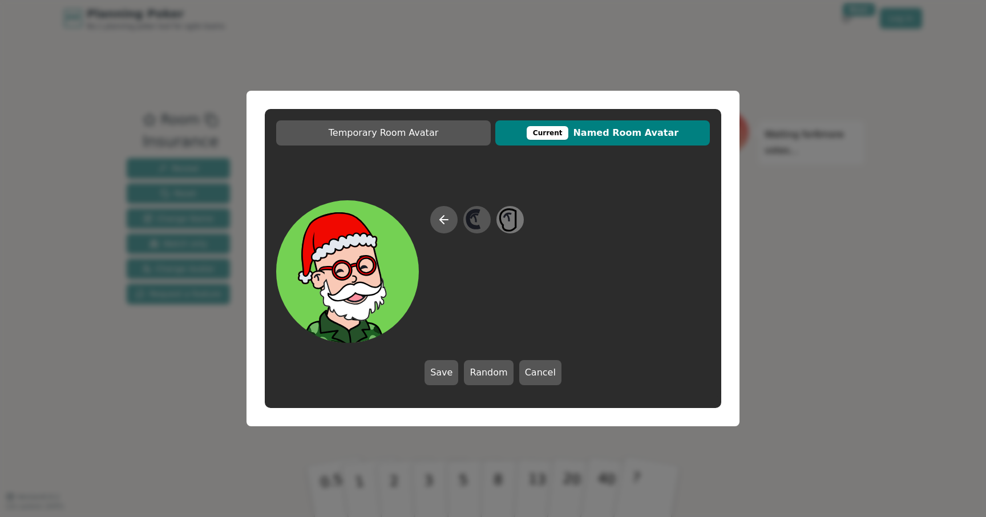
click at [514, 225] on icon at bounding box center [509, 220] width 22 height 26
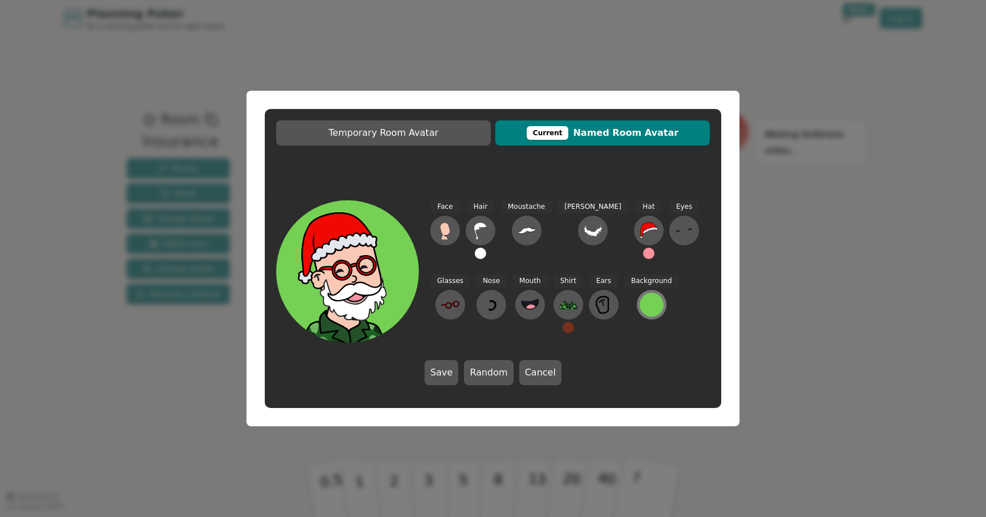
click at [642, 314] on div at bounding box center [651, 305] width 18 height 24
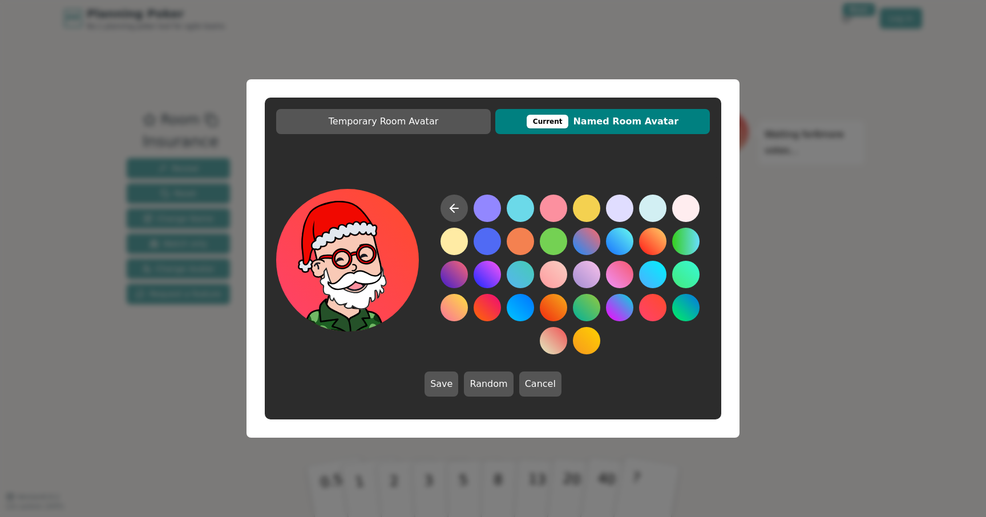
click at [656, 302] on button at bounding box center [652, 307] width 27 height 27
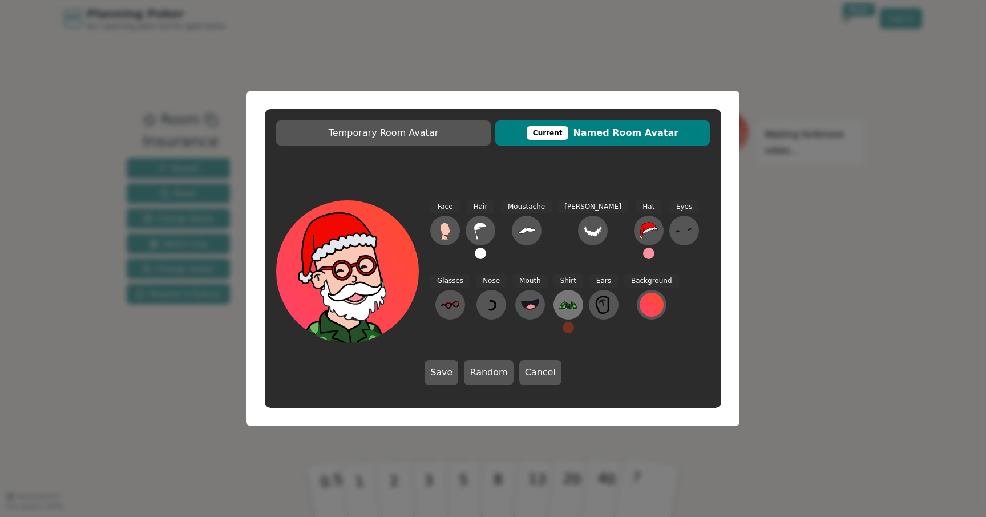
click at [559, 296] on icon at bounding box center [568, 304] width 18 height 18
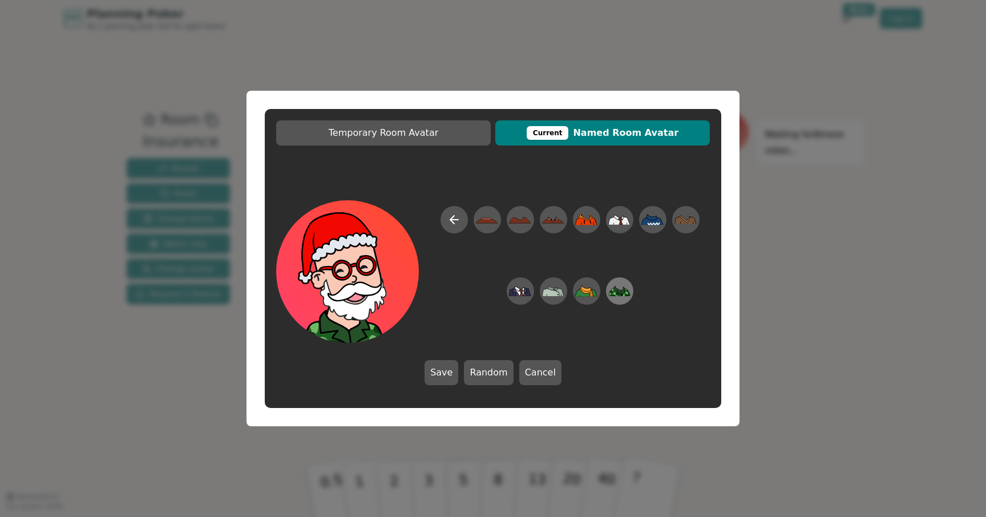
click at [617, 295] on icon at bounding box center [615, 294] width 5 height 4
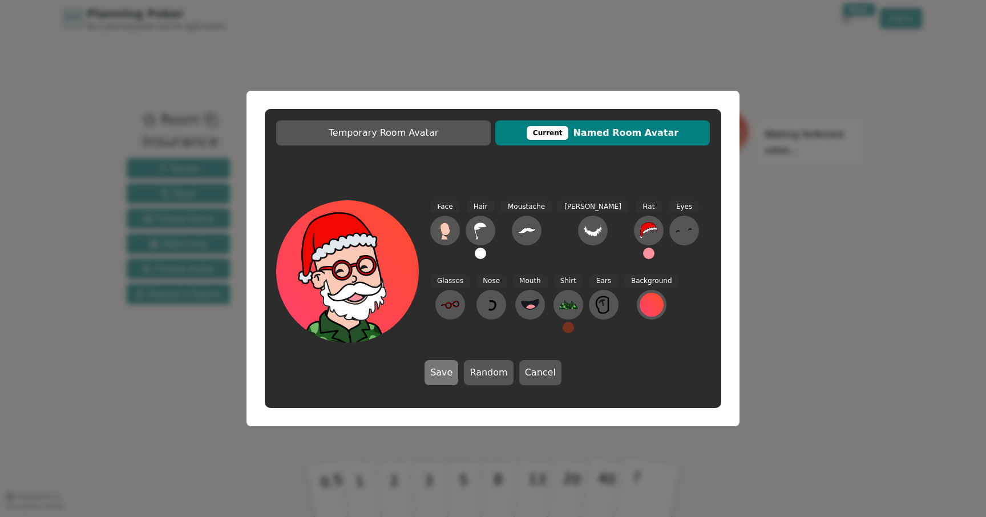
click at [455, 367] on button "Save" at bounding box center [441, 372] width 34 height 25
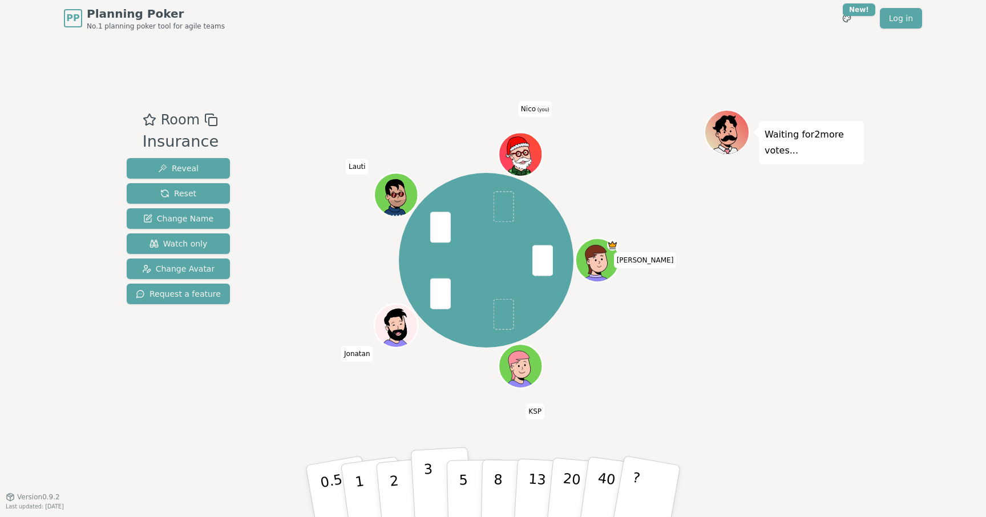
click at [435, 487] on button "3" at bounding box center [442, 491] width 62 height 89
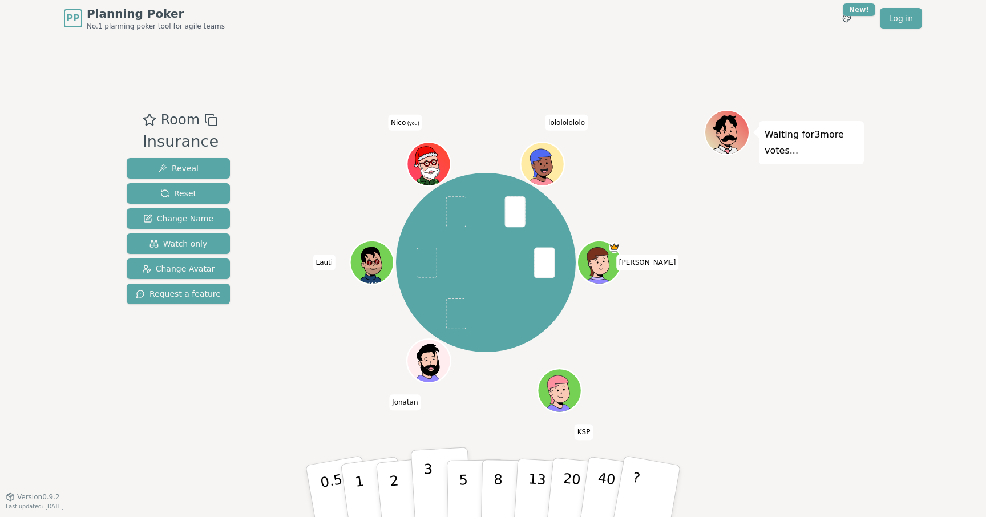
click at [431, 491] on p "3" at bounding box center [429, 492] width 13 height 62
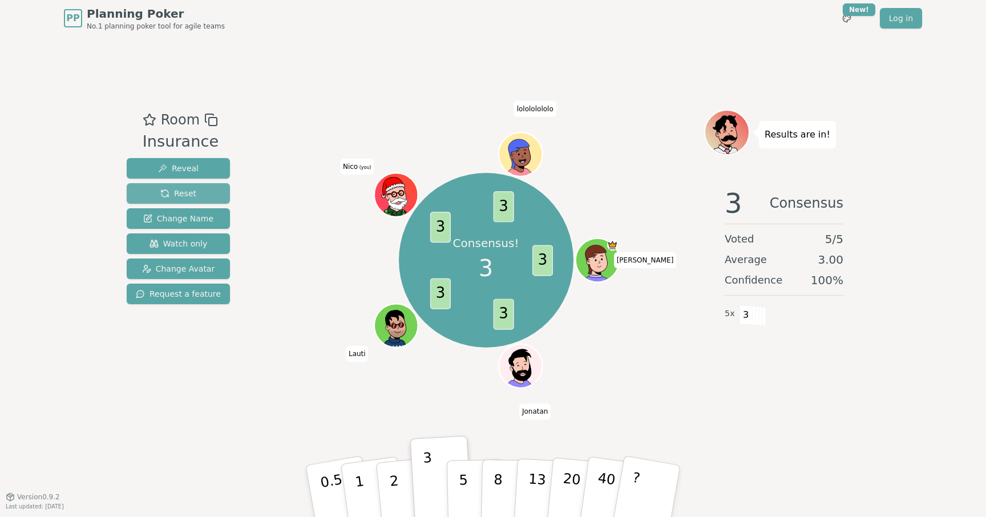
click at [197, 189] on button "Reset" at bounding box center [178, 193] width 103 height 21
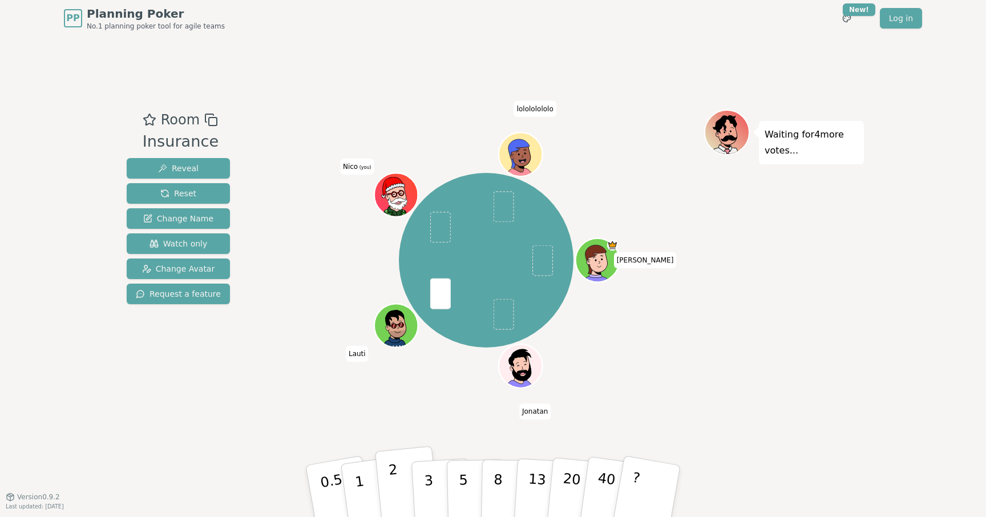
click at [392, 490] on p "2" at bounding box center [395, 492] width 15 height 62
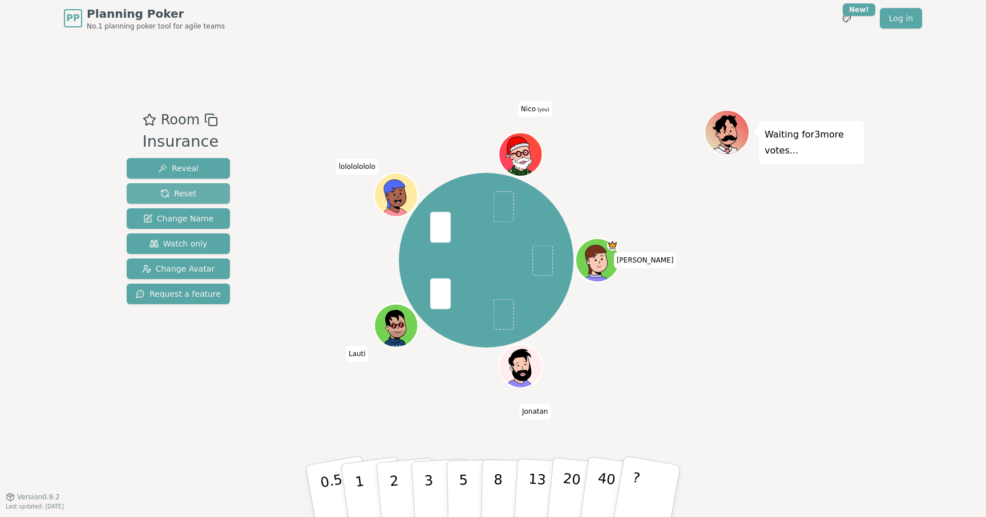
click at [193, 195] on span "Reset" at bounding box center [178, 193] width 36 height 11
